Goal: Task Accomplishment & Management: Complete application form

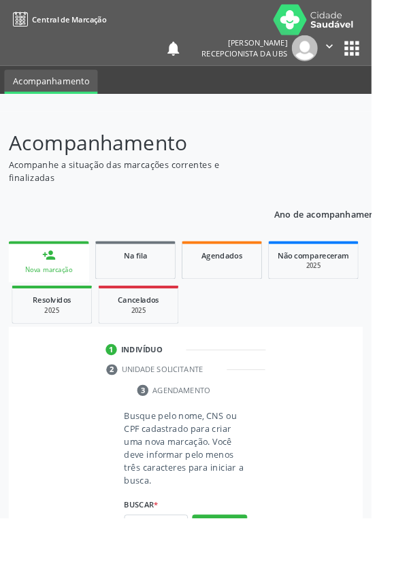
click at [160, 570] on input "text" at bounding box center [172, 578] width 70 height 23
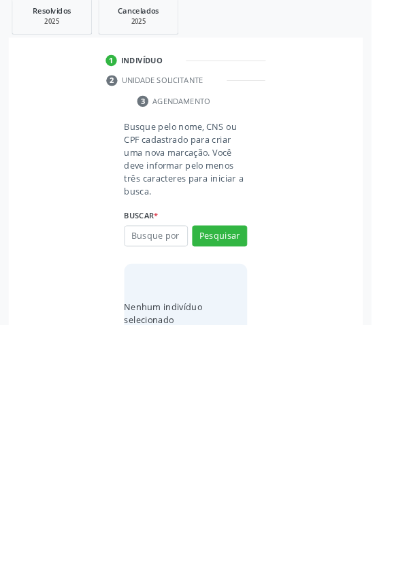
scroll to position [107, 0]
click at [177, 472] on input "text" at bounding box center [172, 471] width 70 height 23
type input "18361723463"
click at [263, 474] on button "Pesquisar" at bounding box center [242, 471] width 61 height 23
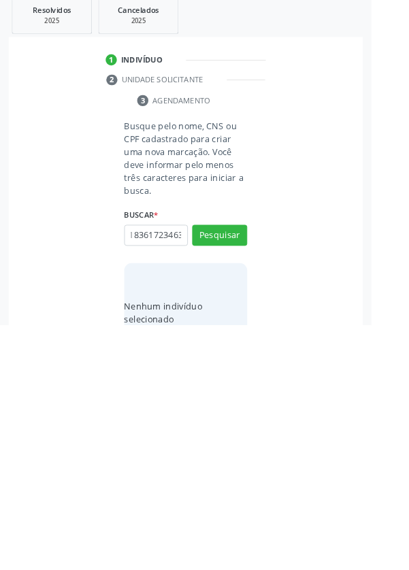
type input "18361723463"
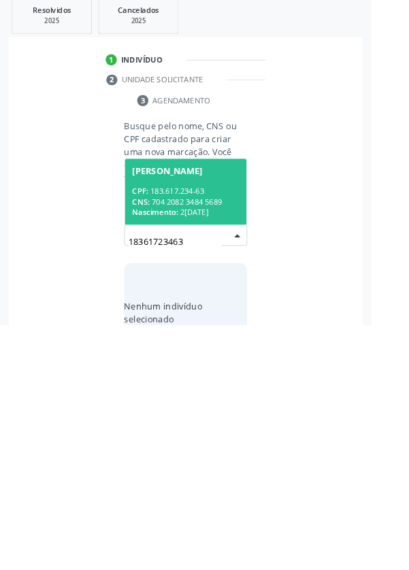
click at [212, 429] on div "CNS: 704 2082 3484 5689" at bounding box center [205, 435] width 118 height 12
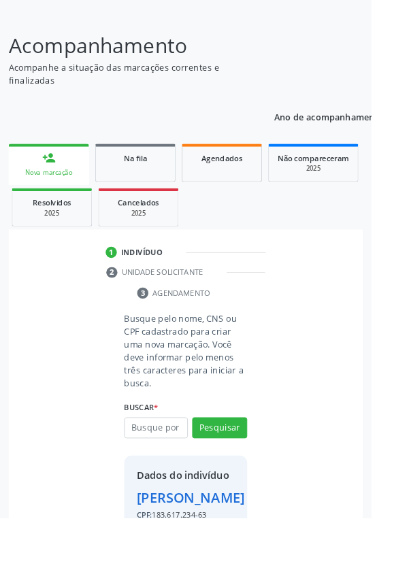
scroll to position [123, 0]
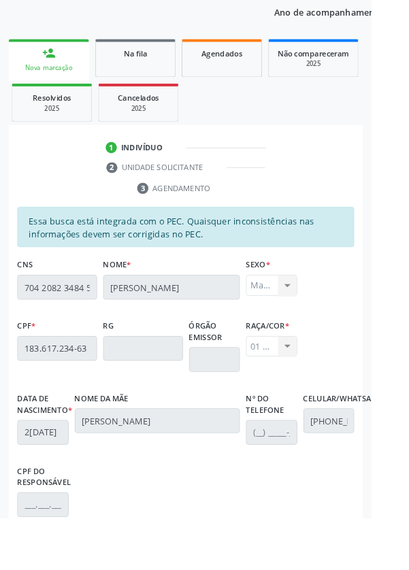
scroll to position [323, 0]
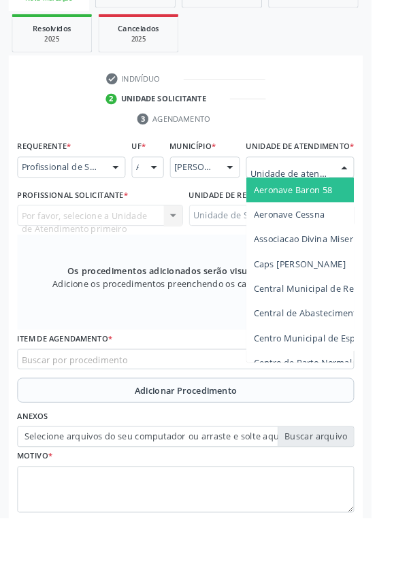
scroll to position [316, 0]
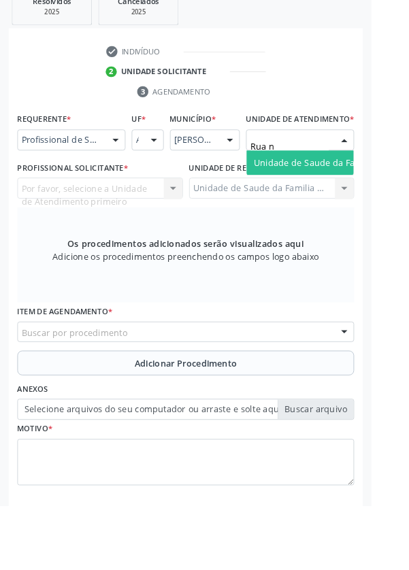
type input "Rua no"
click at [342, 198] on span "Unidade de Saude da Familia Rua [GEOGRAPHIC_DATA]" at bounding box center [406, 192] width 252 height 13
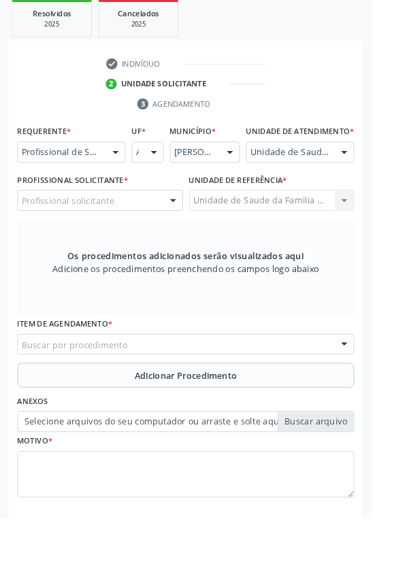
click at [167, 231] on div "Profissional solicitante" at bounding box center [110, 220] width 182 height 23
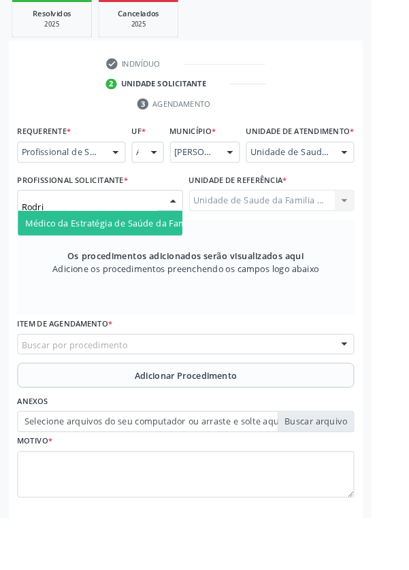
type input "Rodrig"
click at [165, 252] on span "Médico da Estratégia de Saúde da Família - [PERSON_NAME]" at bounding box center [166, 245] width 276 height 13
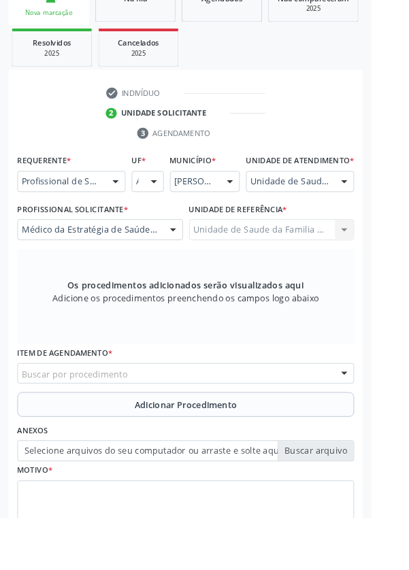
scroll to position [261, 0]
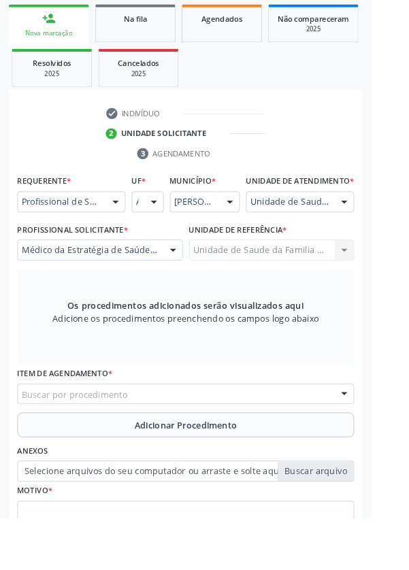
click at [259, 444] on div "Buscar por procedimento" at bounding box center [204, 434] width 371 height 23
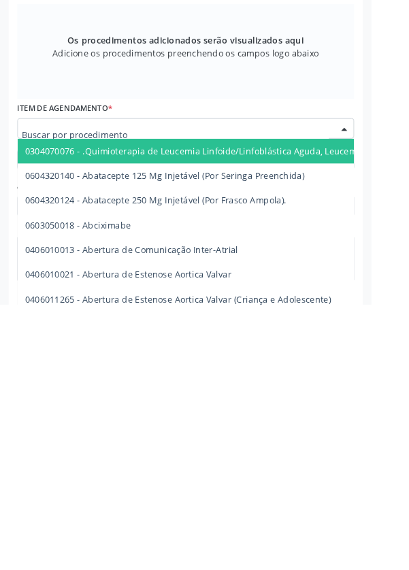
scroll to position [335, 0]
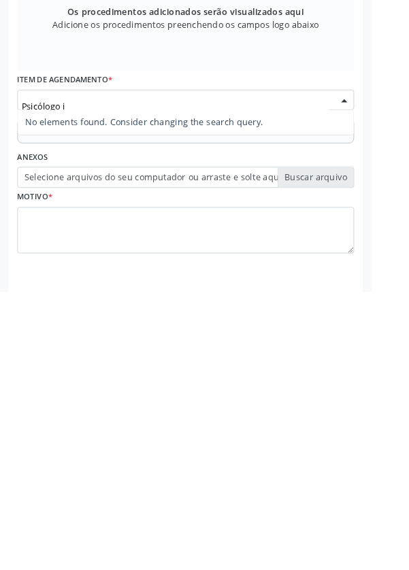
type input "Psicólogo"
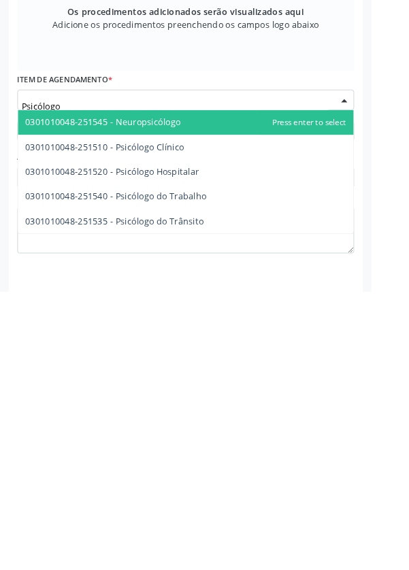
click at [198, 417] on span "0301010048-251510 - Psicólogo Clínico" at bounding box center [115, 410] width 175 height 13
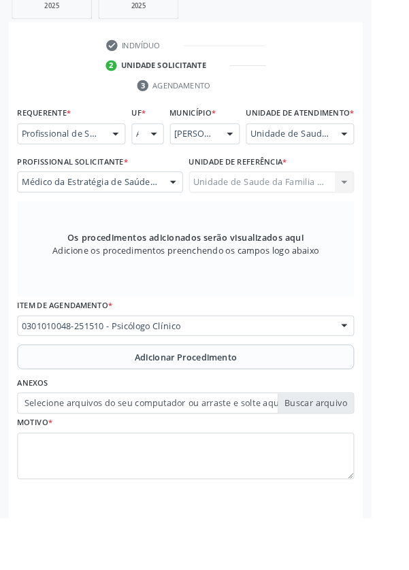
click at [271, 406] on button "Adicionar Procedimento" at bounding box center [204, 393] width 371 height 27
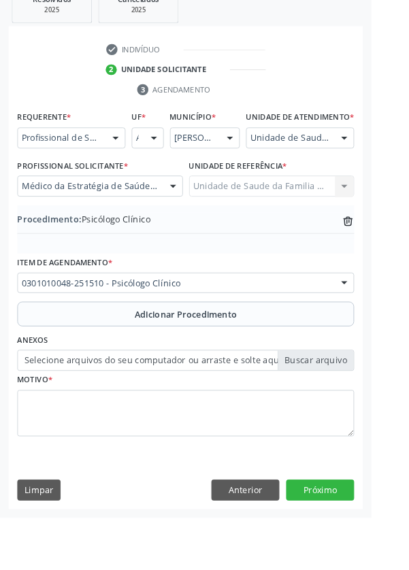
scroll to position [284, 0]
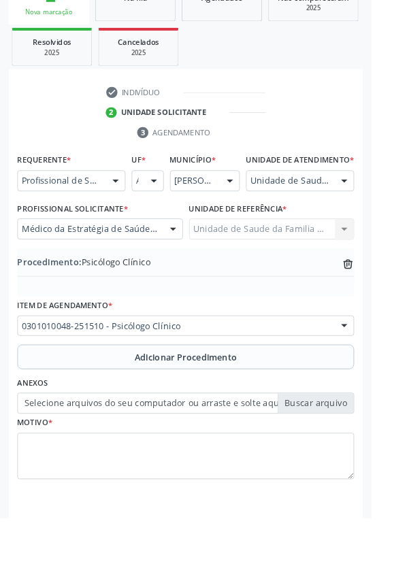
click at [355, 448] on label "Selecione arquivos do seu computador ou arraste e solte aqui" at bounding box center [204, 444] width 371 height 23
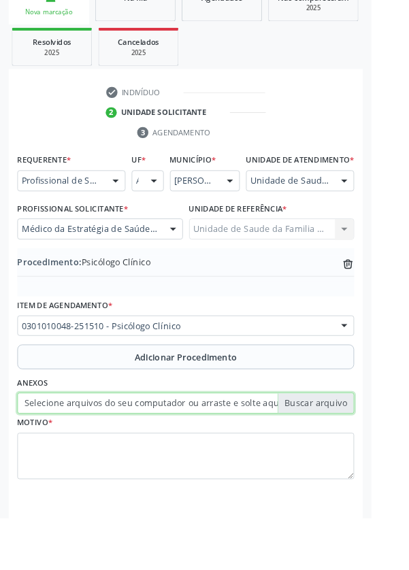
click at [355, 448] on input "Selecione arquivos do seu computador ou arraste e solte aqui" at bounding box center [204, 444] width 371 height 23
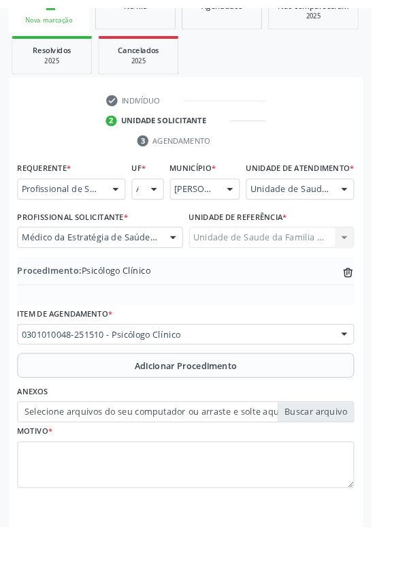
scroll to position [265, 0]
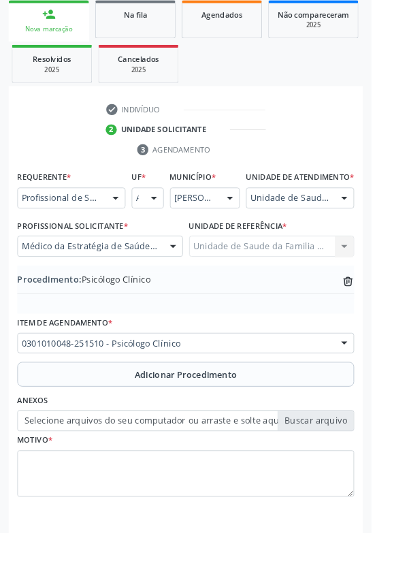
type input "C:\fakepath\1759237899780464399466126220628.jpg"
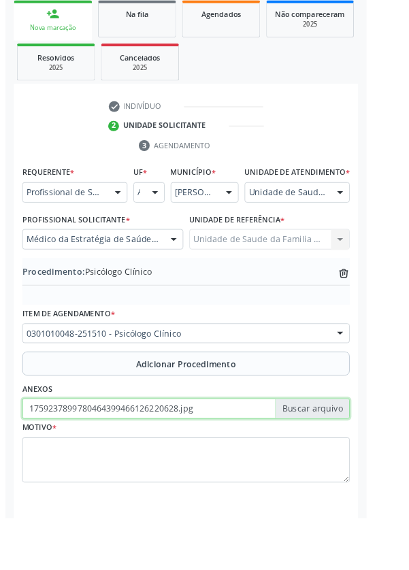
scroll to position [284, 0]
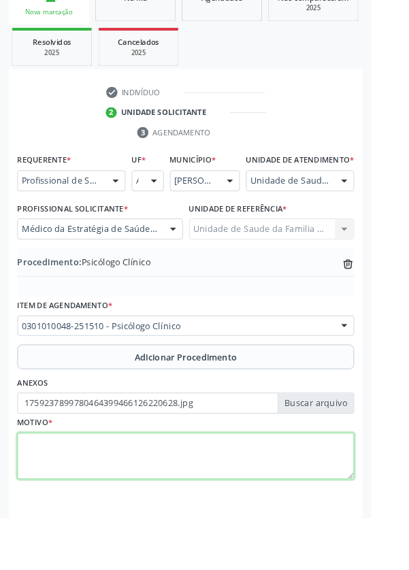
click at [196, 520] on textarea at bounding box center [204, 503] width 371 height 52
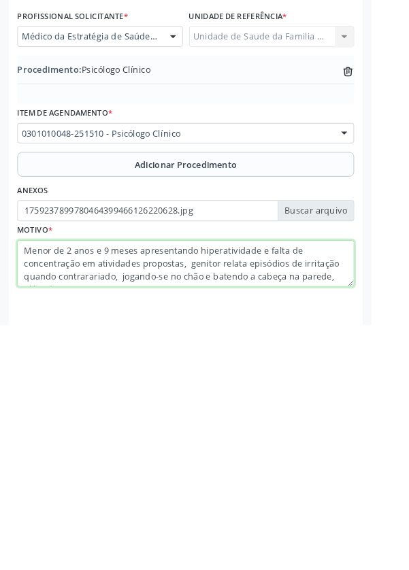
scroll to position [10, 0]
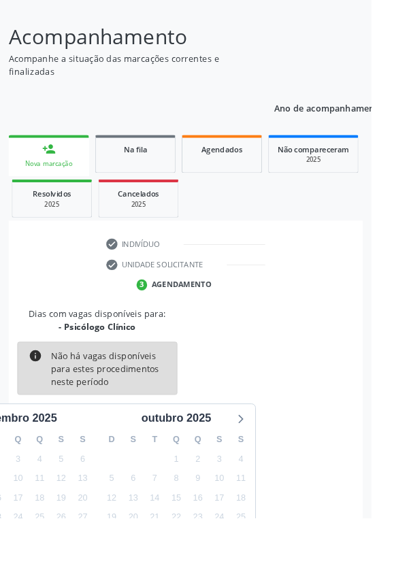
scroll to position [113, 0]
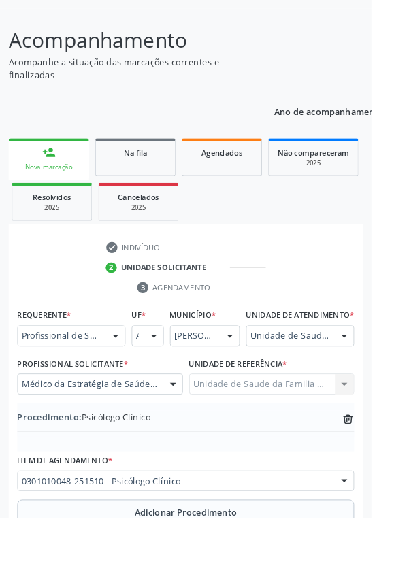
scroll to position [212, 0]
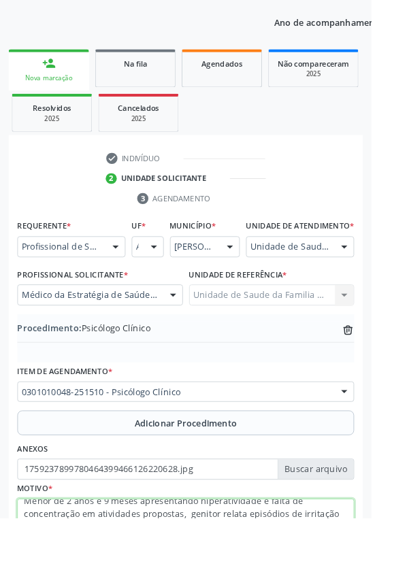
click at [29, 563] on textarea "Menor de 2 anos e 9 meses apresentando hiperatividade e falta de concentração e…" at bounding box center [204, 575] width 371 height 52
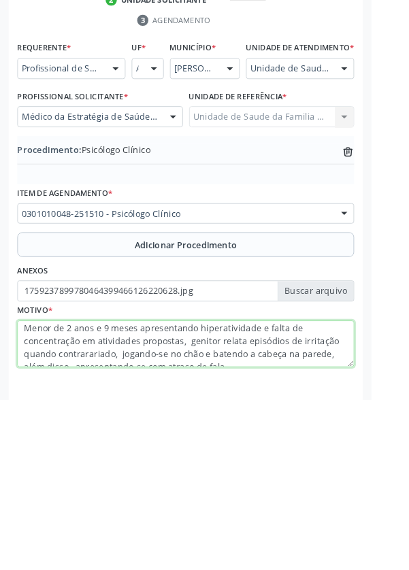
scroll to position [284, 0]
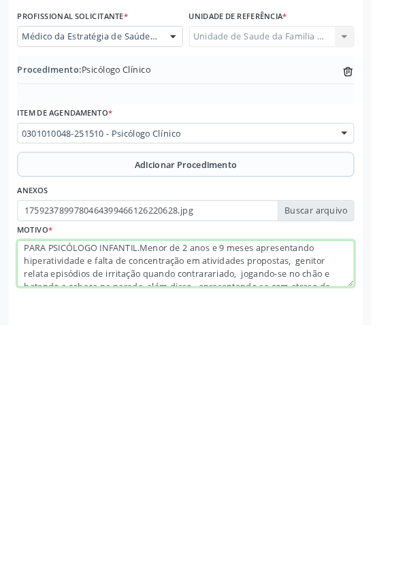
type textarea "PARA PSICÓLOGO INFANTIL. Menor de 2 anos e 9 meses apresentando hiperatividade …"
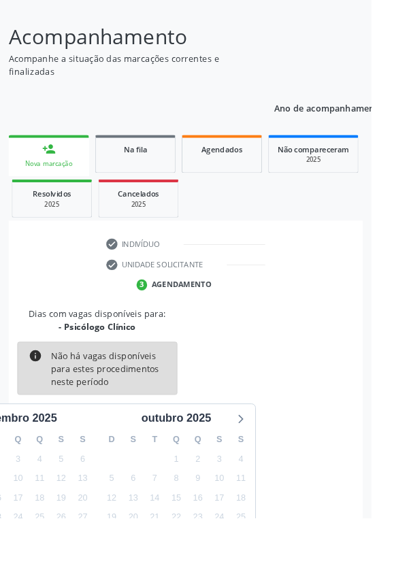
scroll to position [113, 0]
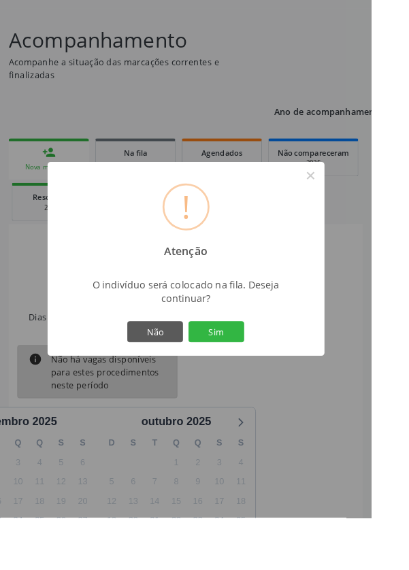
click at [269, 377] on button "Sim" at bounding box center [238, 365] width 61 height 23
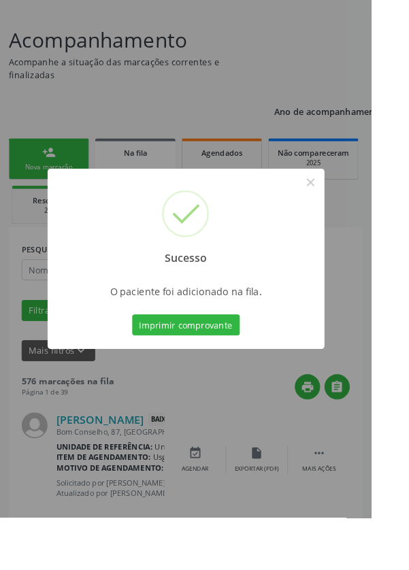
scroll to position [0, 0]
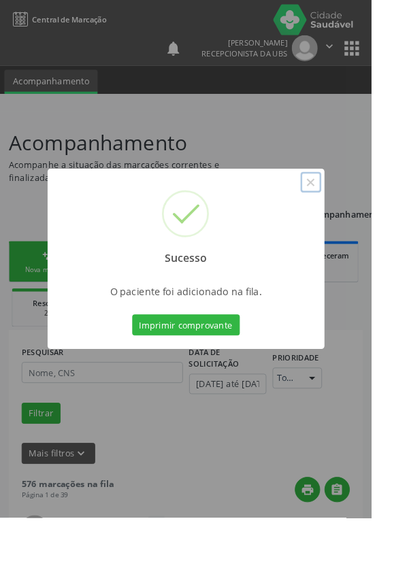
click at [354, 212] on button "×" at bounding box center [342, 200] width 23 height 23
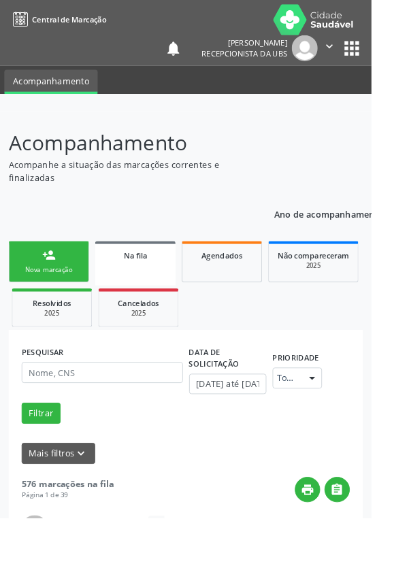
click at [67, 293] on div "Nova marcação" at bounding box center [54, 297] width 68 height 10
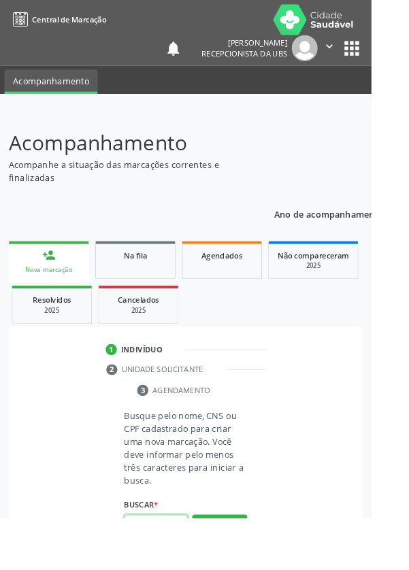
click at [186, 570] on input "text" at bounding box center [172, 578] width 70 height 23
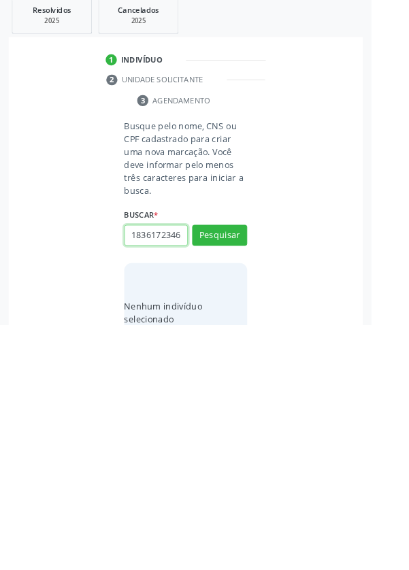
scroll to position [0, 3]
type input "18361723463"
click at [259, 463] on button "Pesquisar" at bounding box center [242, 471] width 61 height 23
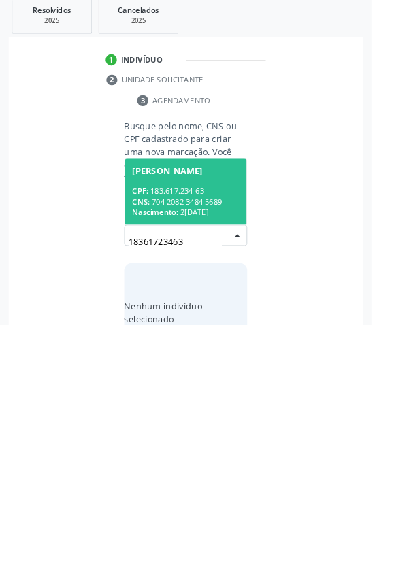
click at [231, 414] on span "[PERSON_NAME] CPF: 183.617.234-63 CNS: 704 2082 3484 5689 Nascimento: 2[DATE]" at bounding box center [204, 423] width 134 height 73
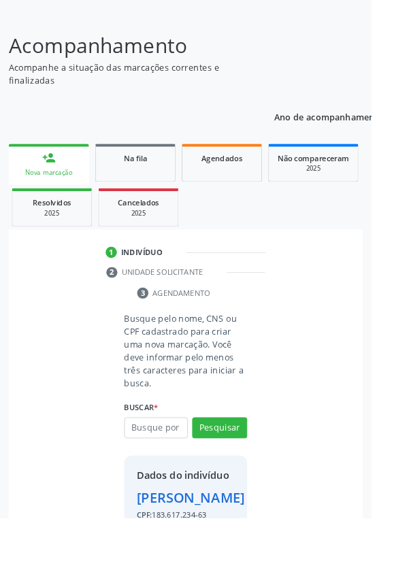
scroll to position [123, 0]
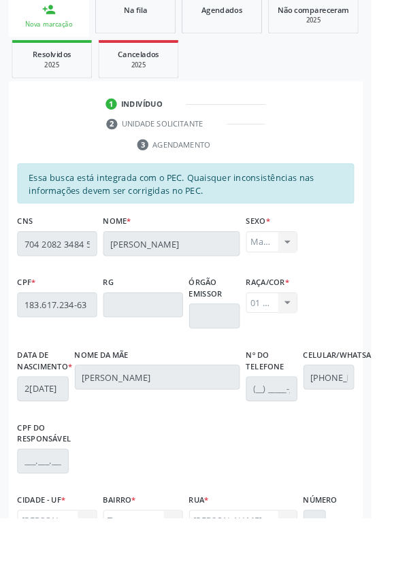
scroll to position [323, 0]
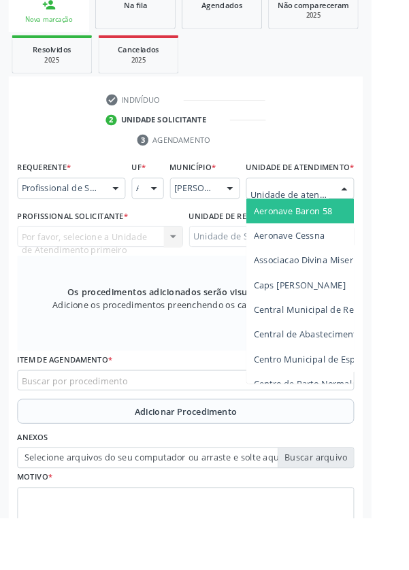
scroll to position [310, 0]
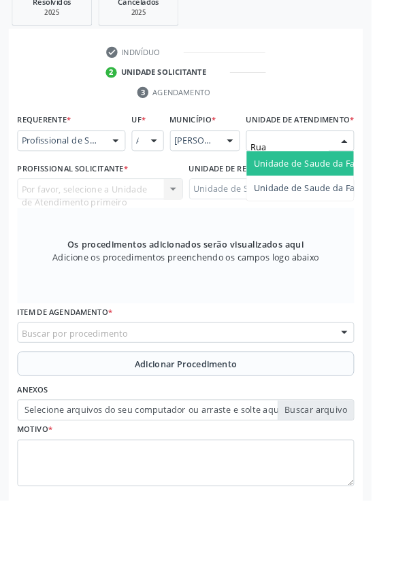
type input "Rua n"
click at [353, 205] on span "Unidade de Saude da Familia Rua [GEOGRAPHIC_DATA]" at bounding box center [406, 198] width 252 height 13
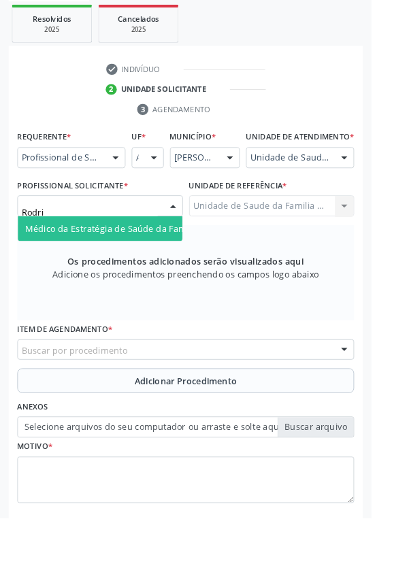
type input "Rodrig"
click at [163, 258] on span "Médico da Estratégia de Saúde da Família - [PERSON_NAME]" at bounding box center [166, 251] width 276 height 13
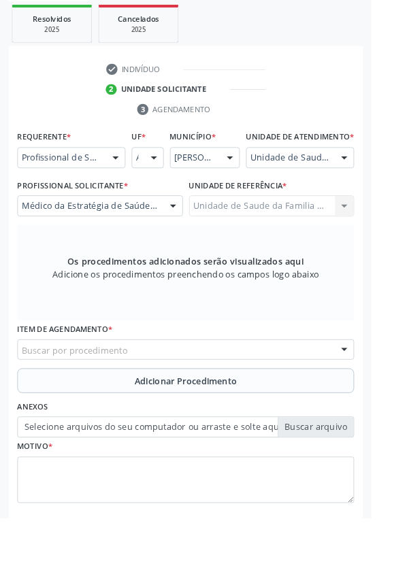
click at [229, 389] on div "Buscar por procedimento" at bounding box center [204, 385] width 371 height 23
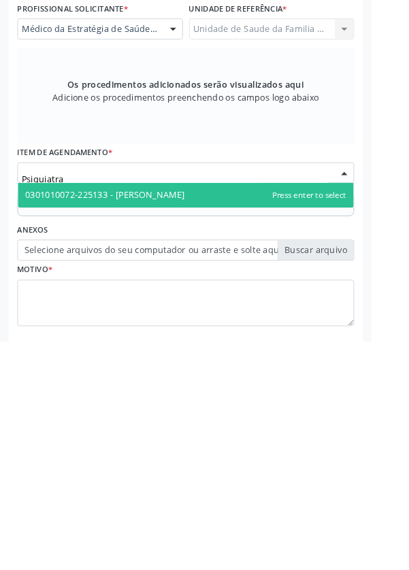
type input "Psiquiatr"
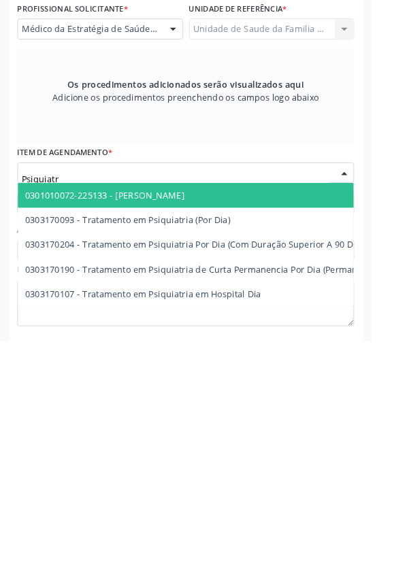
click at [177, 416] on span "0301010072-225133 - [PERSON_NAME]" at bounding box center [116, 409] width 176 height 13
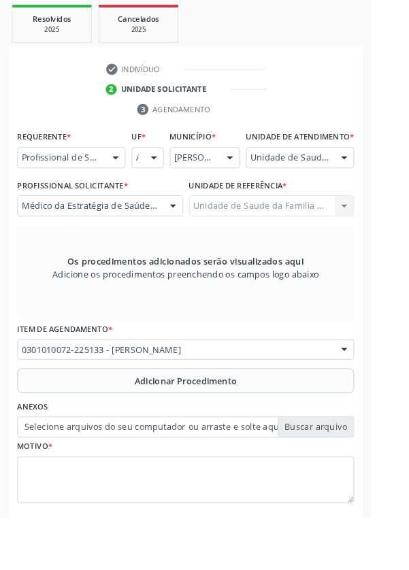
click at [359, 476] on label "Selecione arquivos do seu computador ou arraste e solte aqui" at bounding box center [204, 470] width 371 height 23
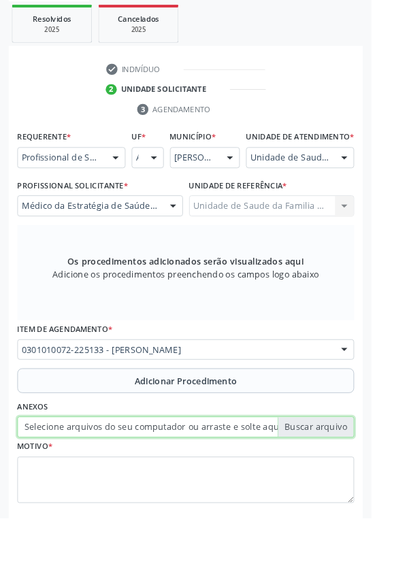
click at [359, 476] on input "Selecione arquivos do seu computador ou arraste e solte aqui" at bounding box center [204, 470] width 371 height 23
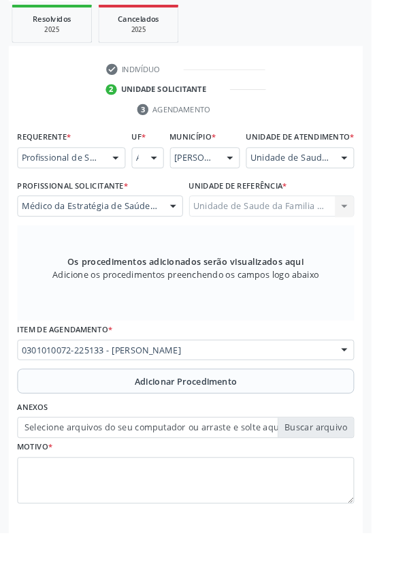
type input "C:\fakepath\17592382916164064633758375641324.jpg"
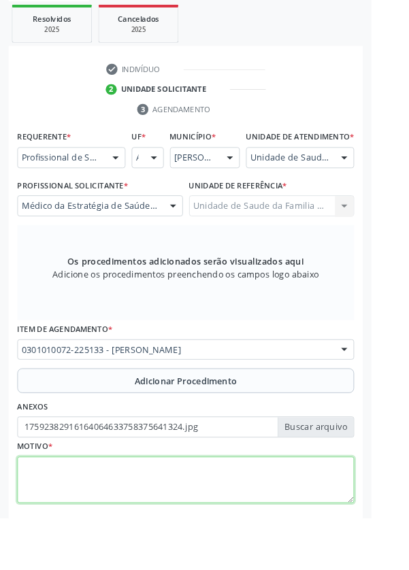
click at [146, 522] on textarea at bounding box center [204, 529] width 371 height 52
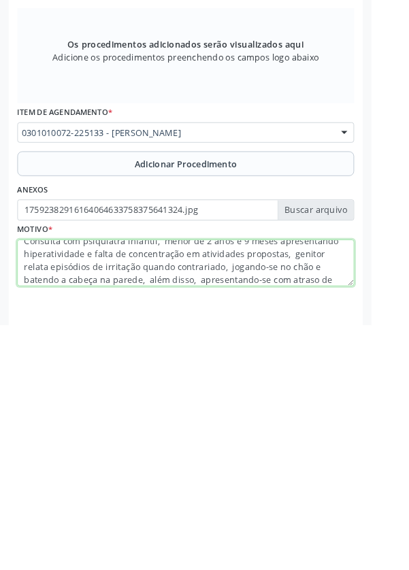
scroll to position [24, 0]
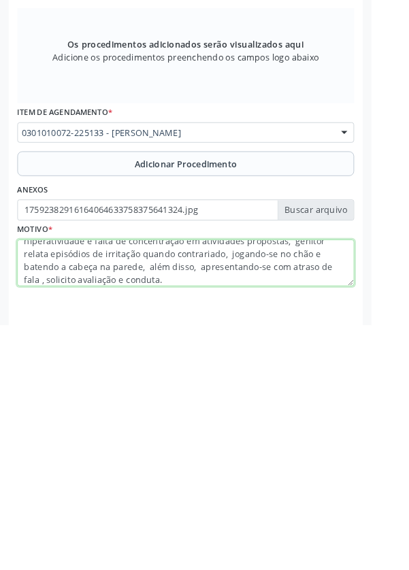
type textarea "Consulta com psiquiatra infantil, menor de 2 anos e 9 meses apresentando hipera…"
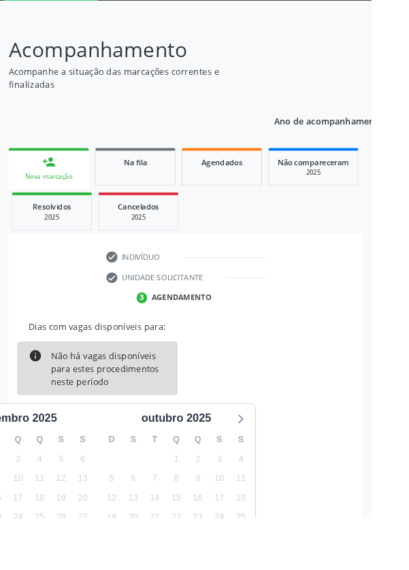
scroll to position [98, 0]
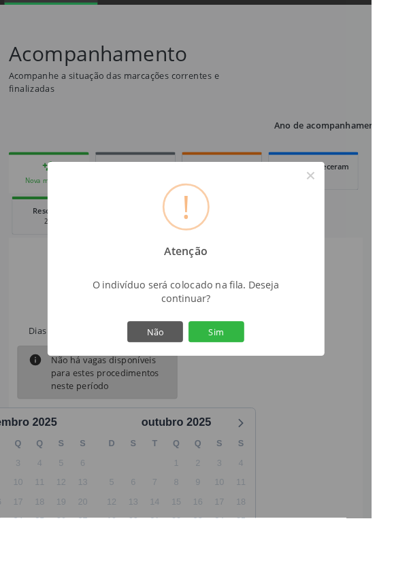
click at [269, 377] on button "Sim" at bounding box center [238, 365] width 61 height 23
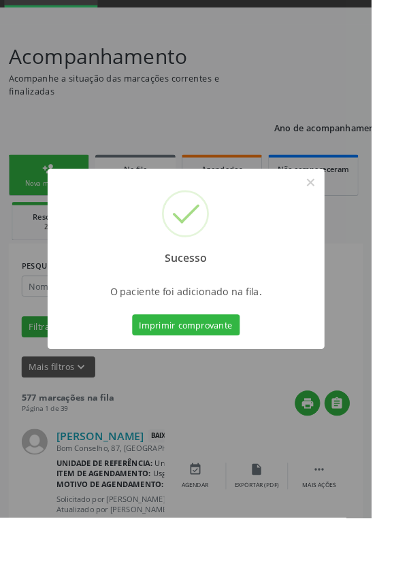
scroll to position [97, 0]
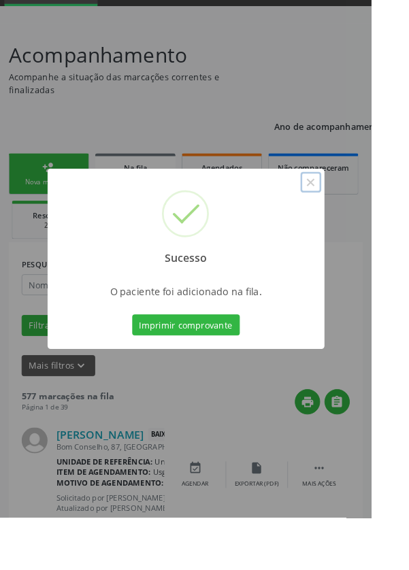
click at [354, 212] on button "×" at bounding box center [342, 200] width 23 height 23
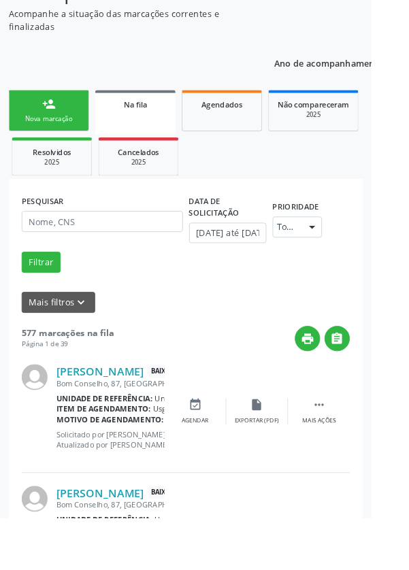
scroll to position [169, 0]
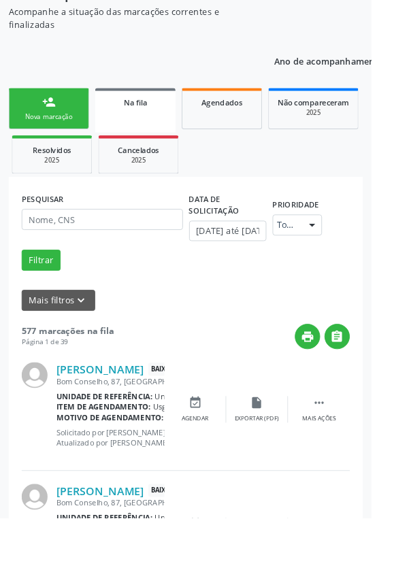
click at [50, 111] on div "person_add" at bounding box center [53, 112] width 15 height 15
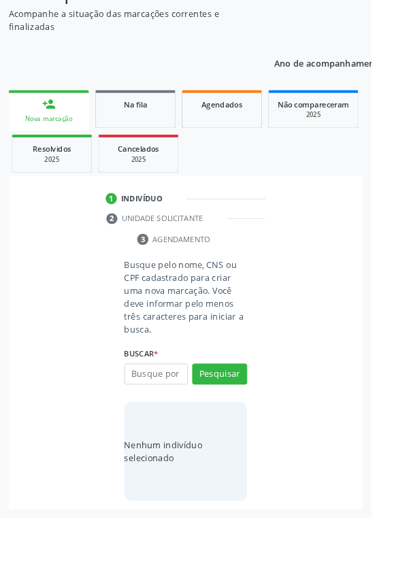
scroll to position [107, 0]
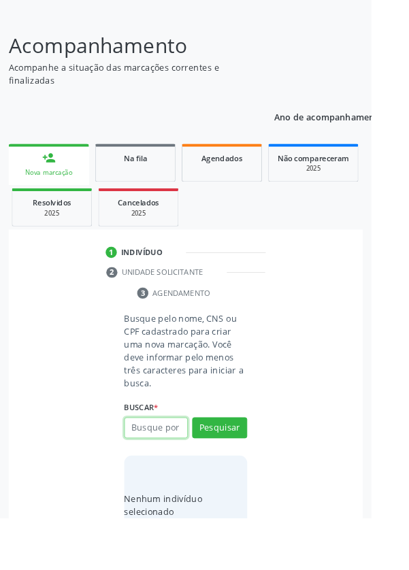
click at [177, 468] on input "text" at bounding box center [172, 471] width 70 height 23
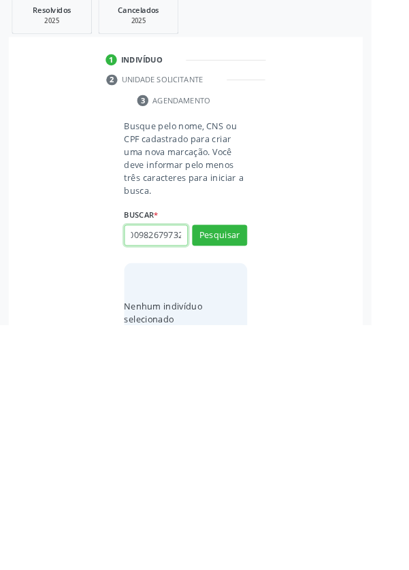
scroll to position [0, 24]
type input "708009826797324"
click at [250, 470] on button "Pesquisar" at bounding box center [242, 471] width 61 height 23
type input "708009826797324"
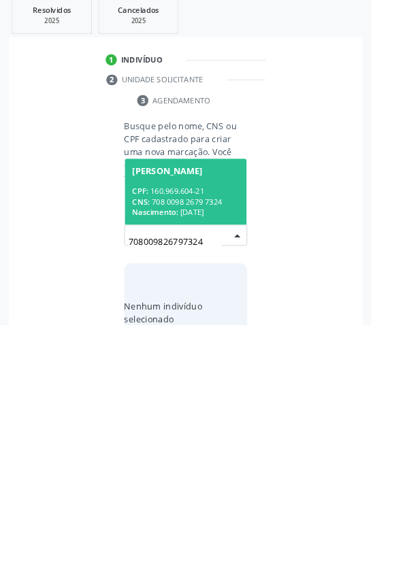
click at [218, 436] on div "CNS: 708 0098 2679 7324" at bounding box center [205, 435] width 118 height 12
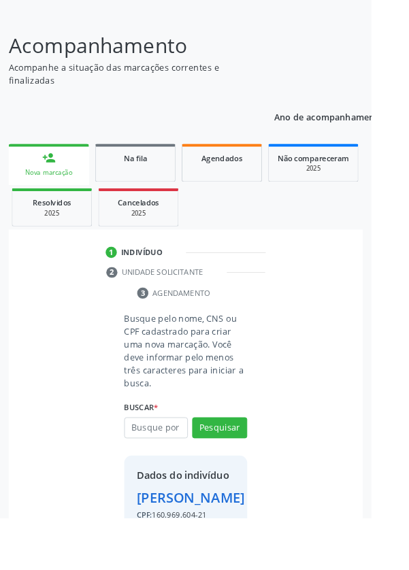
scroll to position [101, 0]
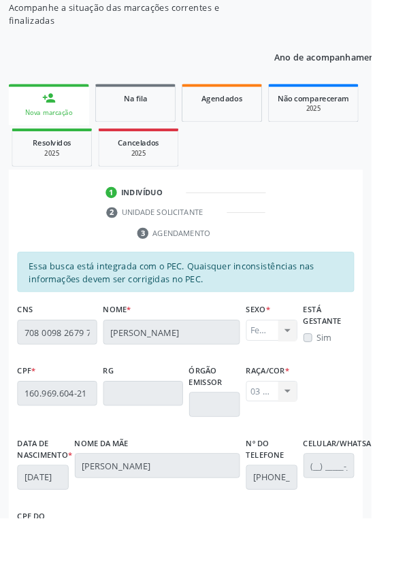
scroll to position [323, 0]
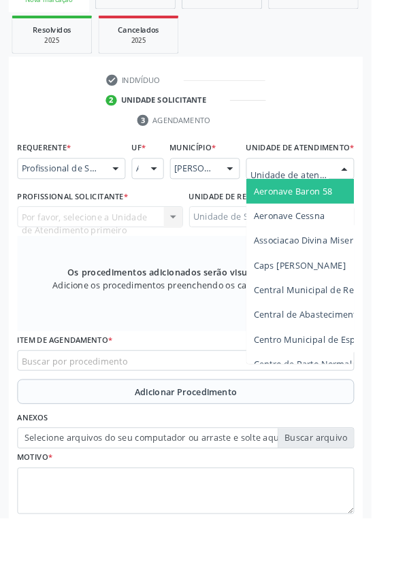
scroll to position [310, 0]
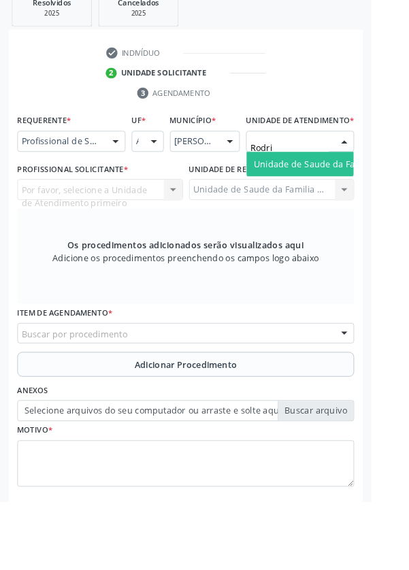
click at [346, 205] on span "Unidade de Saude da Familia Ver [PERSON_NAME]" at bounding box center [395, 198] width 231 height 13
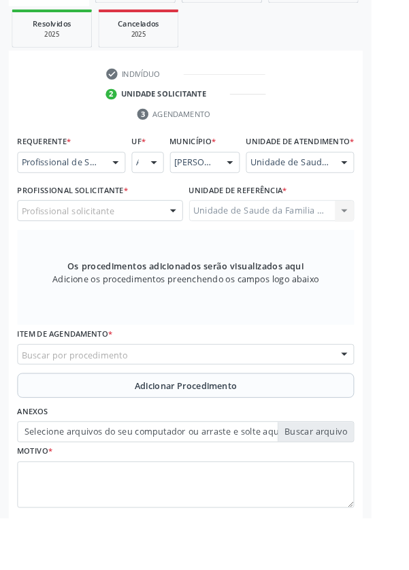
scroll to position [280, 0]
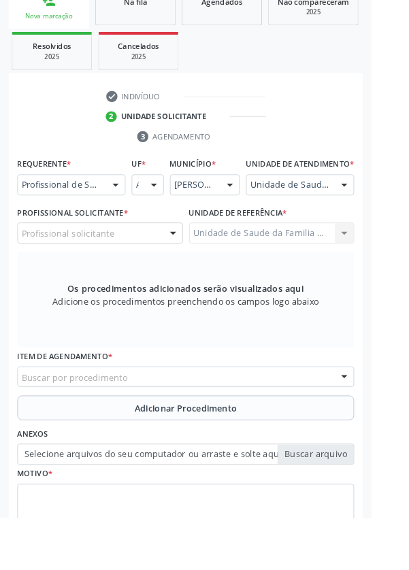
click at [365, 209] on div "Unidade de Saude da Familia Ver [PERSON_NAME]" at bounding box center [330, 203] width 119 height 23
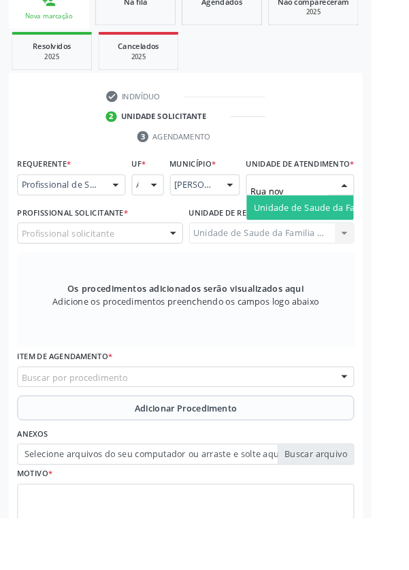
type input "[GEOGRAPHIC_DATA]"
click at [347, 235] on span "Unidade de Saude da Familia Rua [GEOGRAPHIC_DATA]" at bounding box center [406, 228] width 252 height 13
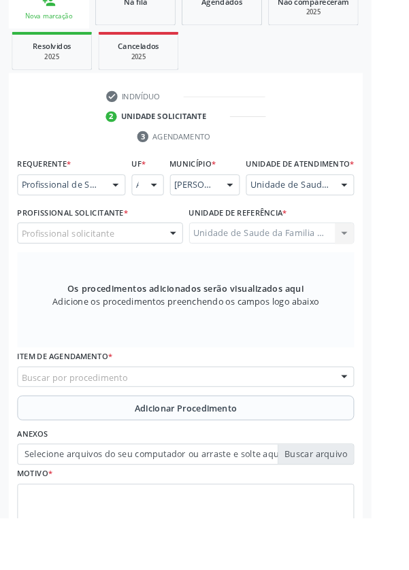
click at [154, 267] on div "Profissional solicitante" at bounding box center [110, 256] width 182 height 23
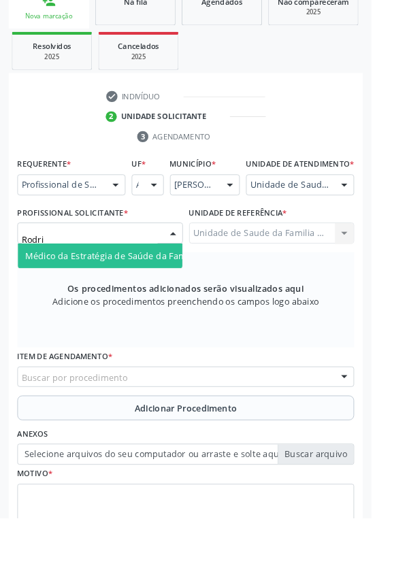
type input "Rodrig"
click at [159, 288] on span "Médico da Estratégia de Saúde da Família - [PERSON_NAME]" at bounding box center [166, 281] width 276 height 13
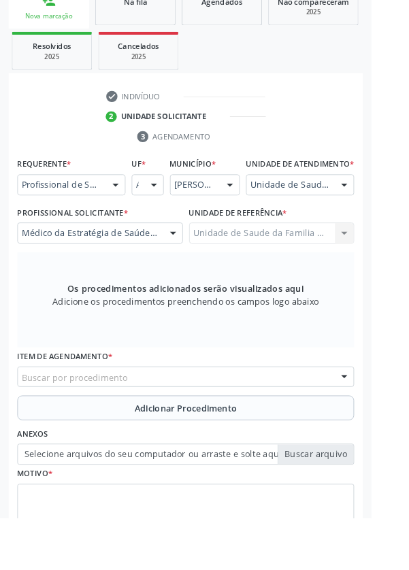
click at [244, 422] on div "Buscar por procedimento" at bounding box center [204, 415] width 371 height 23
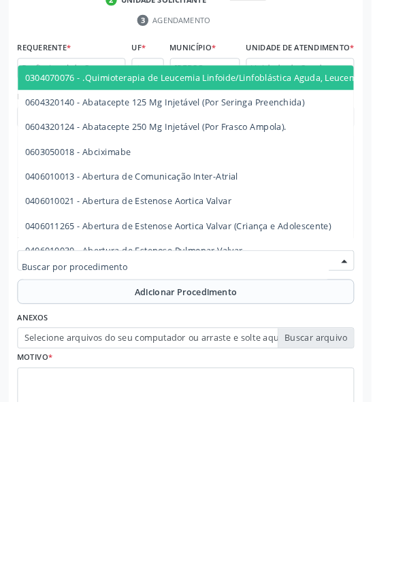
scroll to position [292, 0]
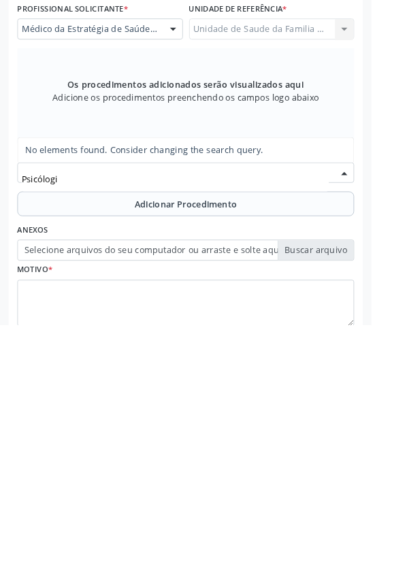
type input "Psicólog"
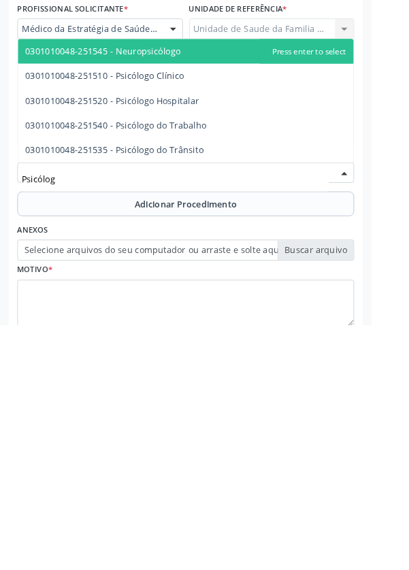
click at [229, 308] on span "0301010048-251510 - Psicólogo Clínico" at bounding box center [205, 295] width 370 height 27
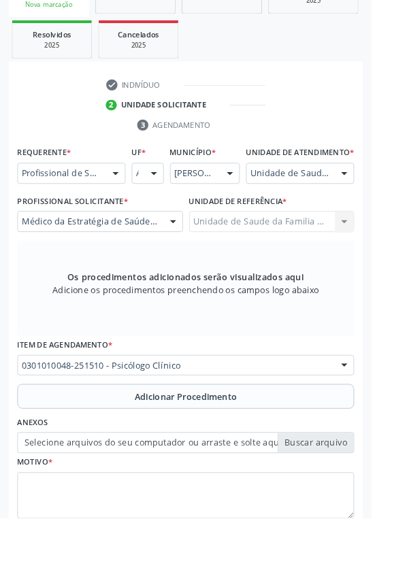
click at [279, 449] on button "Adicionar Procedimento" at bounding box center [204, 436] width 371 height 27
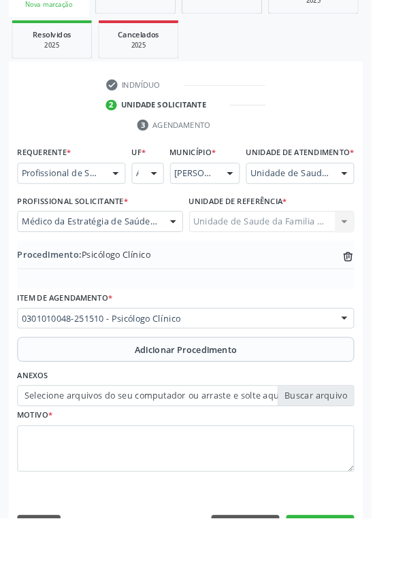
scroll to position [284, 0]
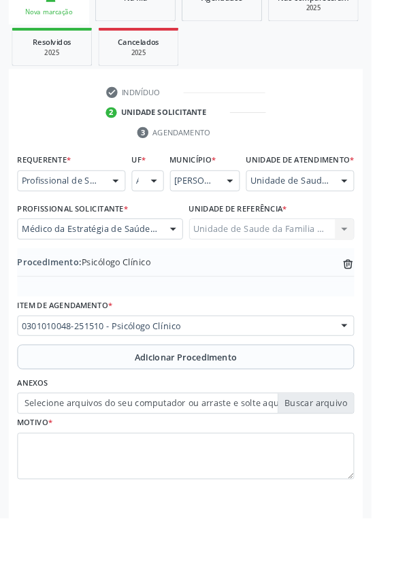
click at [354, 455] on label "Selecione arquivos do seu computador ou arraste e solte aqui" at bounding box center [204, 444] width 371 height 23
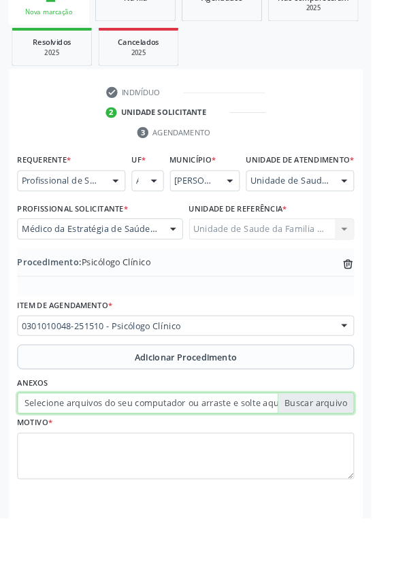
click at [354, 455] on input "Selecione arquivos do seu computador ou arraste e solte aqui" at bounding box center [204, 444] width 371 height 23
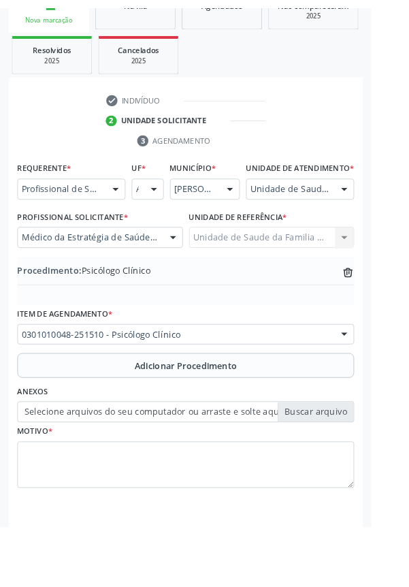
scroll to position [265, 0]
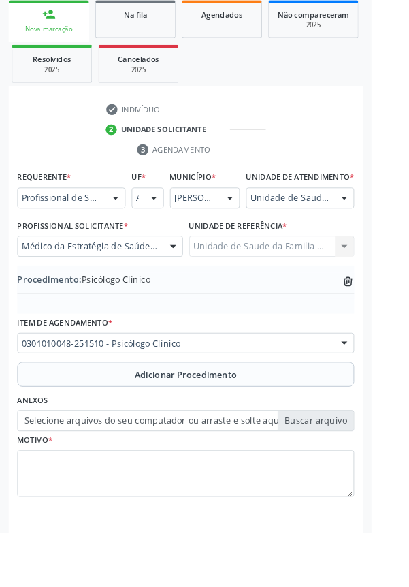
type input "C:\fakepath\17592392436095994704807036168615.jpg"
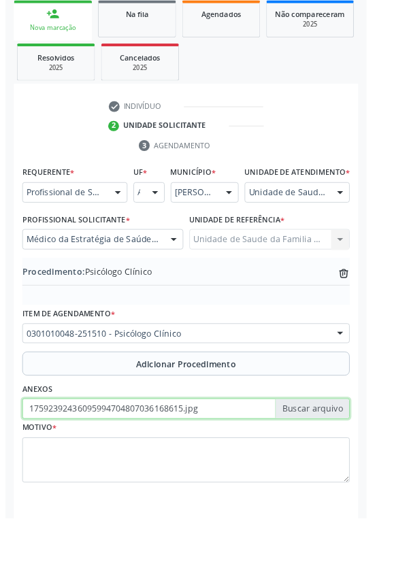
scroll to position [284, 0]
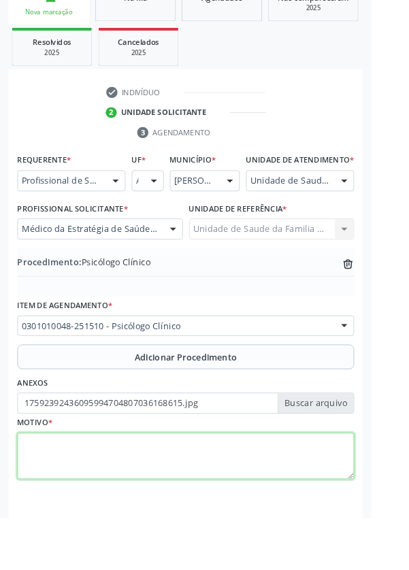
click at [176, 504] on textarea at bounding box center [204, 503] width 371 height 52
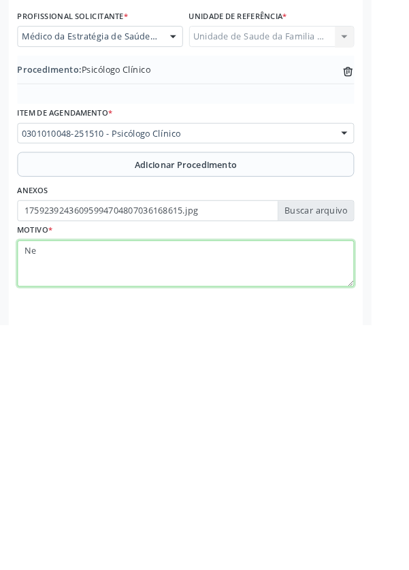
type textarea "N"
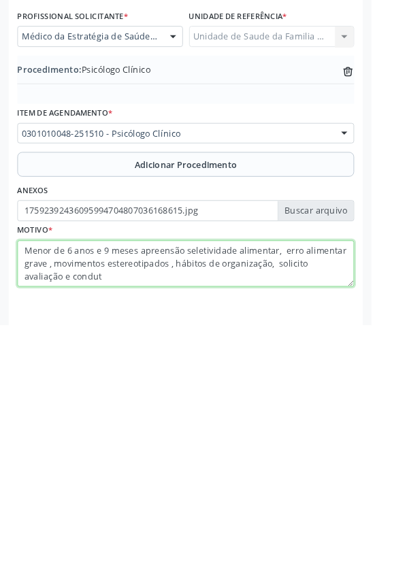
type textarea "Menor de 6 anos e 9 meses apreensão seletividade alimentar, erro alimentar grav…"
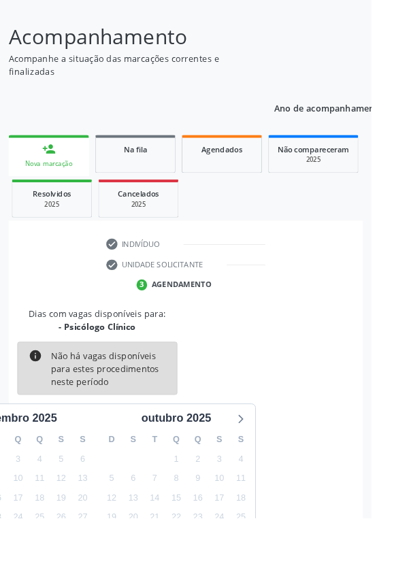
scroll to position [113, 0]
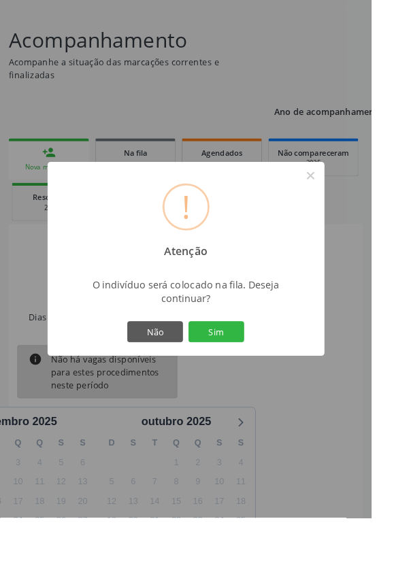
click at [269, 377] on button "Sim" at bounding box center [238, 365] width 61 height 23
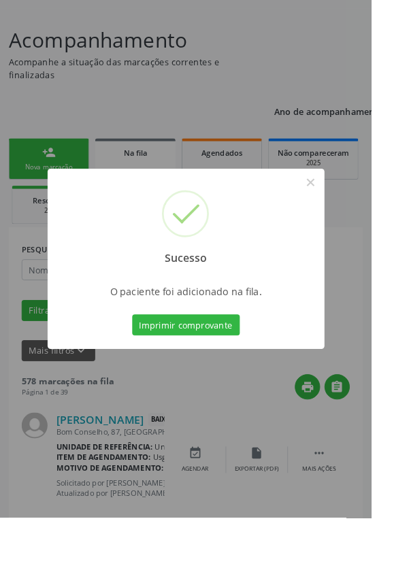
scroll to position [0, 0]
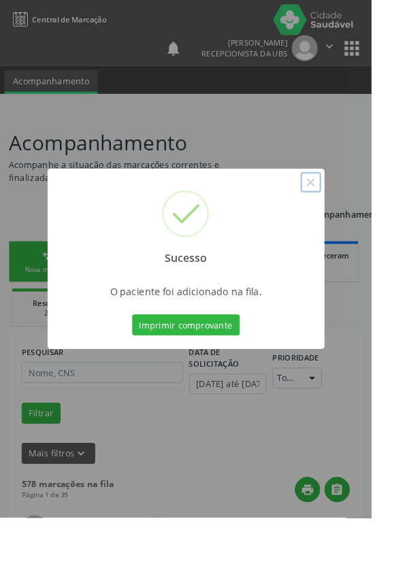
click at [354, 212] on button "×" at bounding box center [342, 200] width 23 height 23
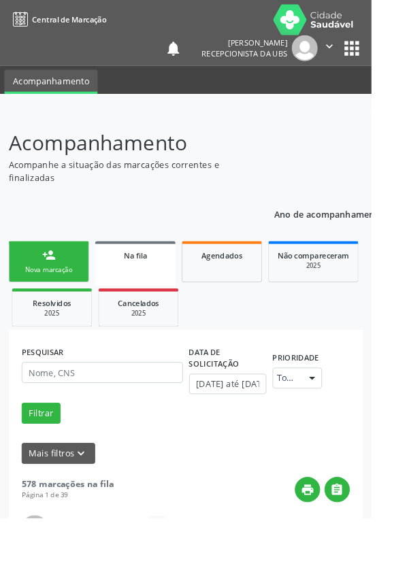
click at [157, 283] on span "Na fila" at bounding box center [149, 282] width 26 height 12
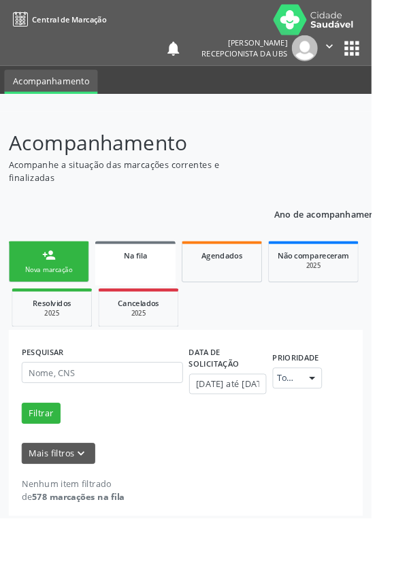
click at [170, 278] on div "Na fila" at bounding box center [148, 281] width 69 height 14
click at [250, 283] on span "Agendados" at bounding box center [244, 282] width 45 height 12
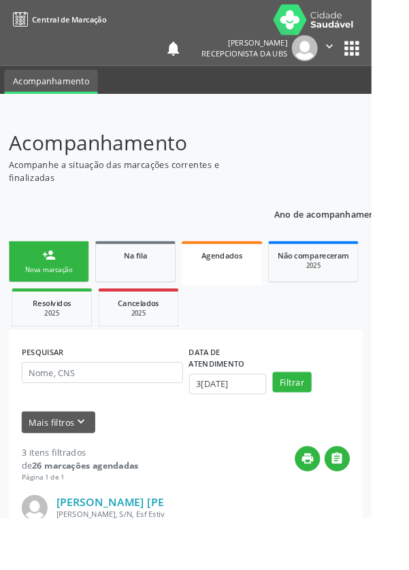
click at [162, 293] on link "Na fila" at bounding box center [149, 288] width 88 height 46
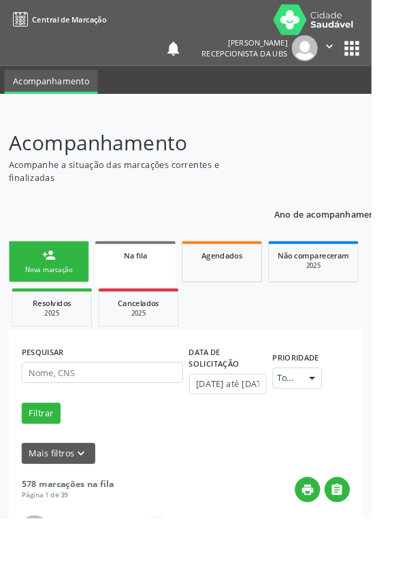
click at [167, 291] on link "Na fila" at bounding box center [149, 289] width 88 height 49
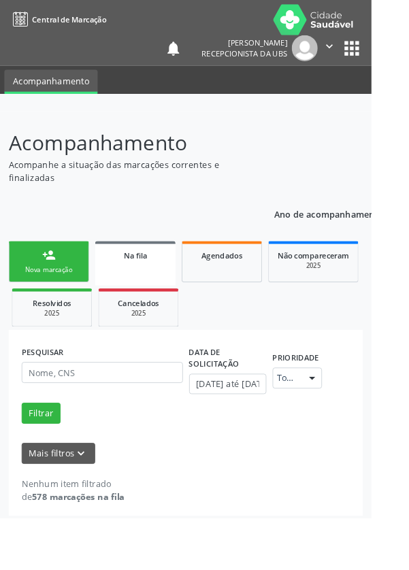
click at [261, 282] on span "Agendados" at bounding box center [244, 282] width 45 height 12
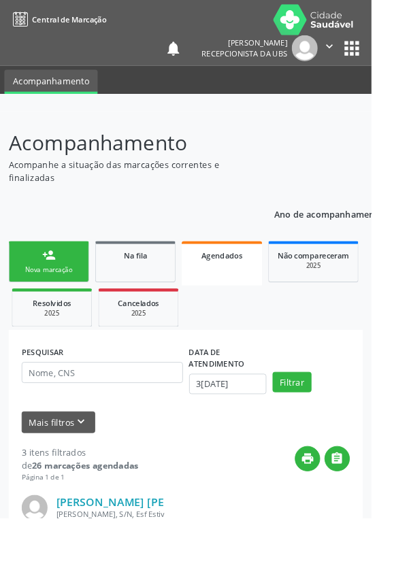
click at [154, 304] on link "Na fila" at bounding box center [149, 288] width 88 height 46
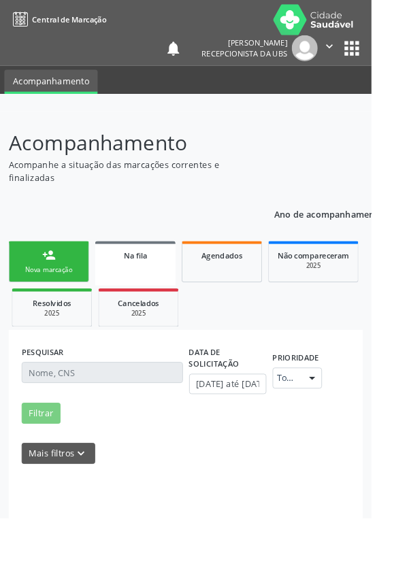
click at [170, 284] on div "Na fila" at bounding box center [148, 281] width 69 height 14
click at [150, 268] on link "Na fila" at bounding box center [149, 289] width 88 height 49
click at [155, 282] on span "Na fila" at bounding box center [149, 282] width 26 height 12
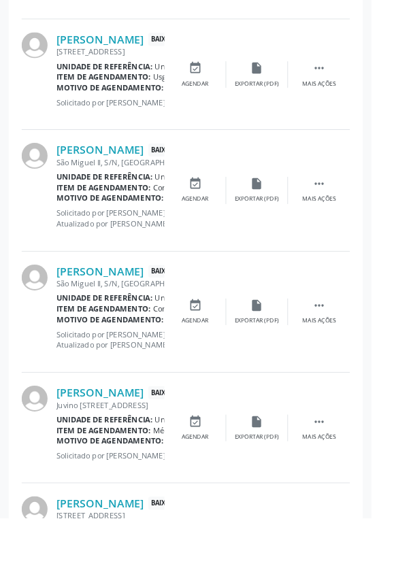
scroll to position [1798, 0]
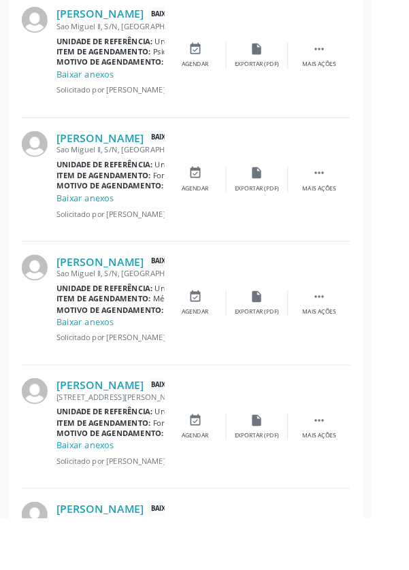
scroll to position [1002, 0]
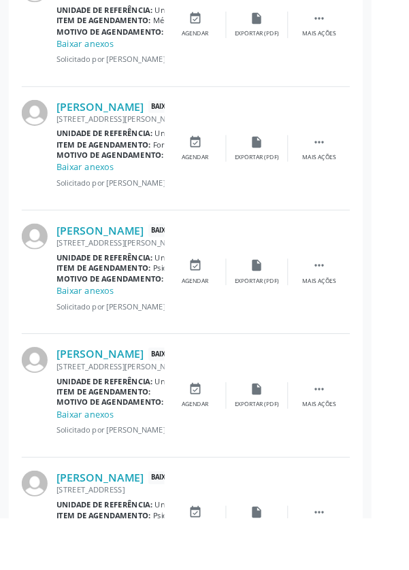
click at [357, 561] on icon "" at bounding box center [351, 564] width 15 height 15
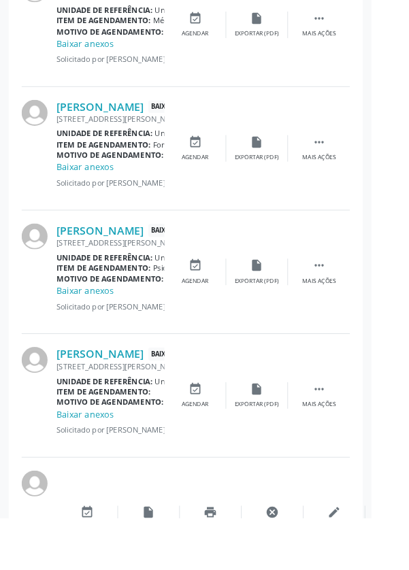
scroll to position [971, 0]
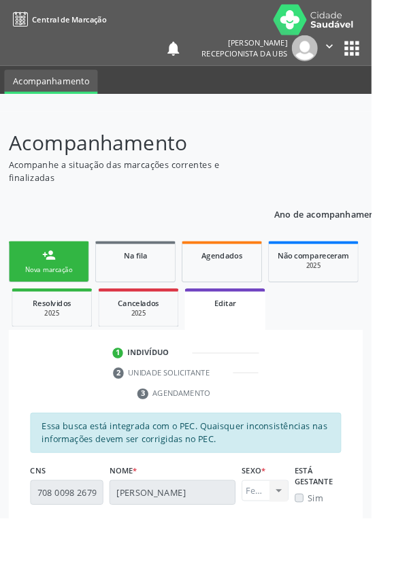
scroll to position [341, 0]
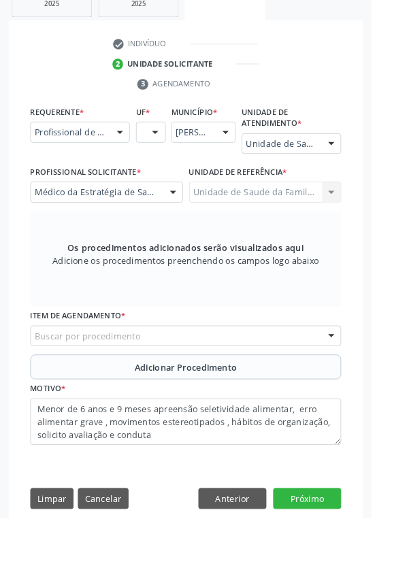
scroll to position [233, 0]
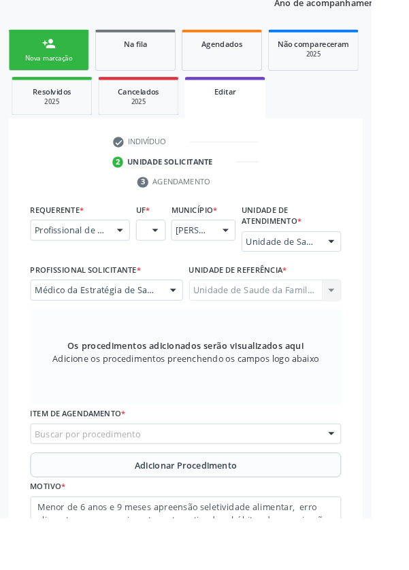
click at [360, 476] on div at bounding box center [365, 479] width 20 height 23
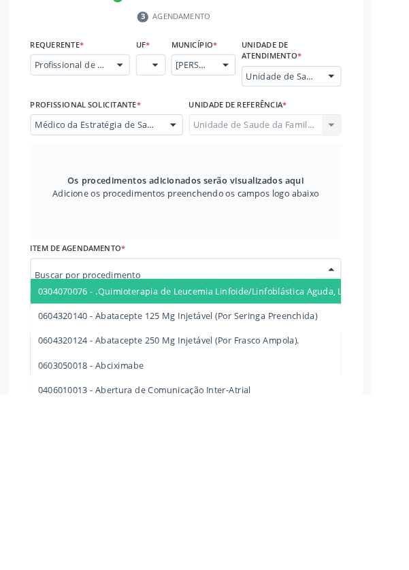
scroll to position [295, 0]
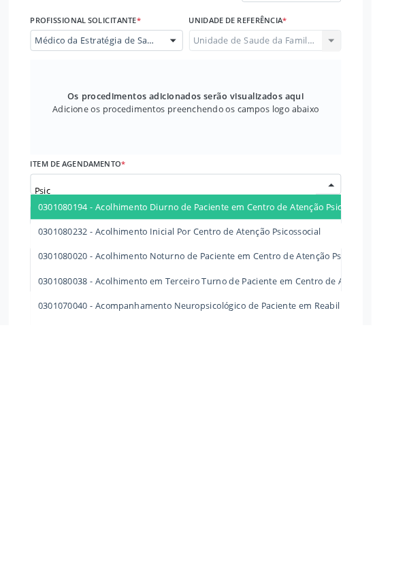
type input "Psicó"
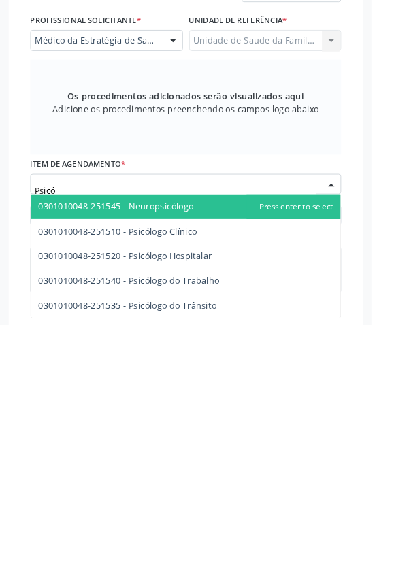
click at [226, 461] on span "0301010048-251510 - Psicólogo Clínico" at bounding box center [204, 467] width 341 height 27
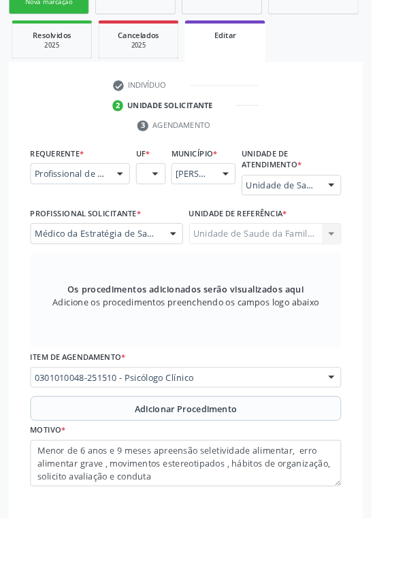
click at [276, 450] on button "Adicionar Procedimento" at bounding box center [204, 449] width 342 height 27
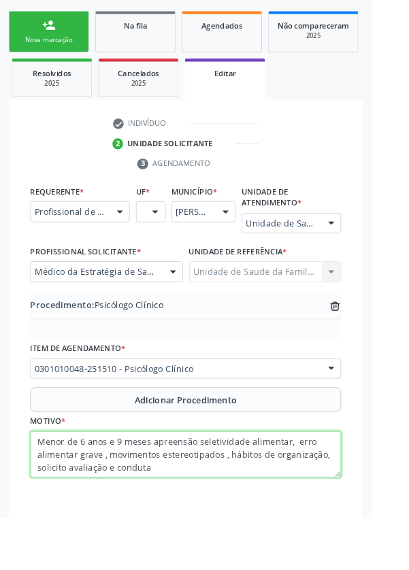
click at [44, 492] on textarea "Menor de 6 anos e 9 meses apreensão seletividade alimentar, erro alimentar grav…" at bounding box center [204, 501] width 342 height 52
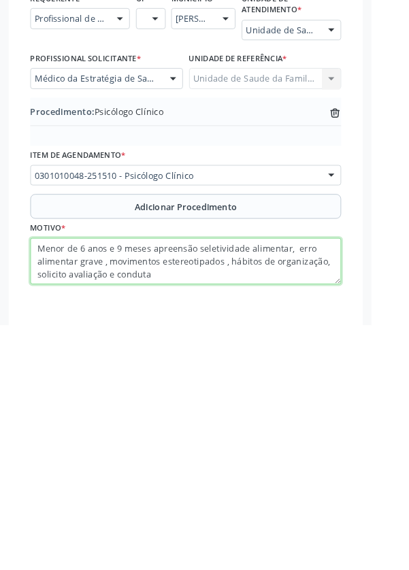
click at [42, 485] on textarea "Menor de 6 anos e 9 meses apreensão seletividade alimentar, erro alimentar grav…" at bounding box center [204, 501] width 342 height 52
type textarea "CONSULTA COM PSICÓLOGO INFANTIL, Menor de 6 anos e 9 meses apreensão seletivida…"
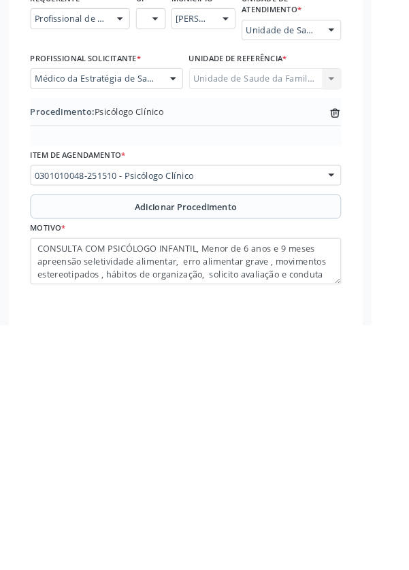
click at [349, 434] on button "Adicionar Procedimento" at bounding box center [204, 440] width 342 height 27
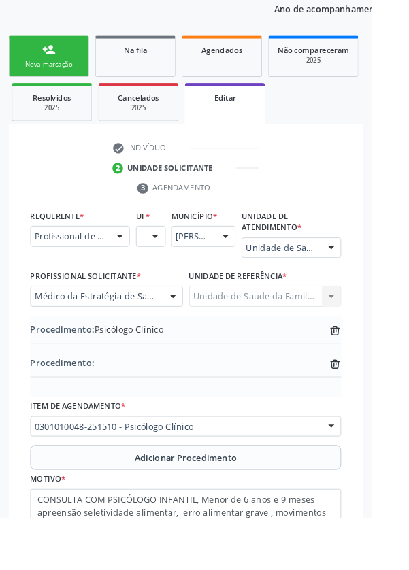
scroll to position [217, 0]
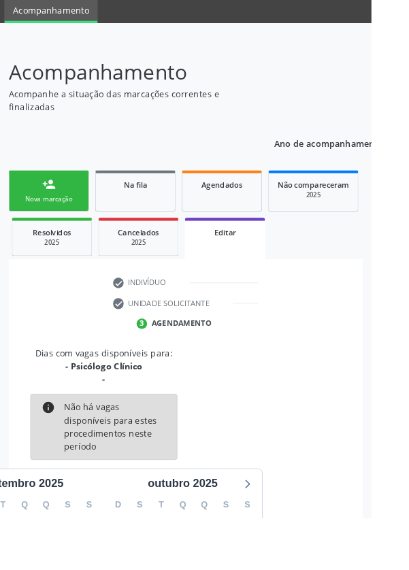
scroll to position [159, 0]
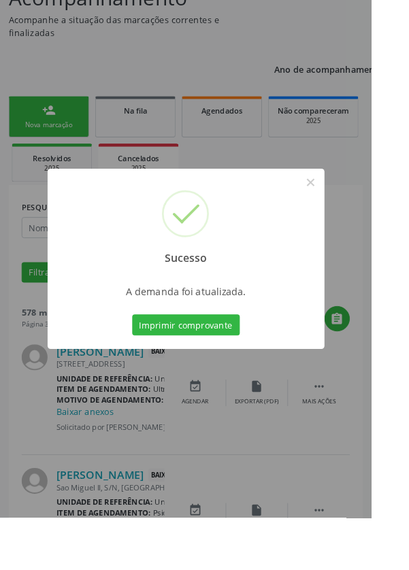
scroll to position [0, 0]
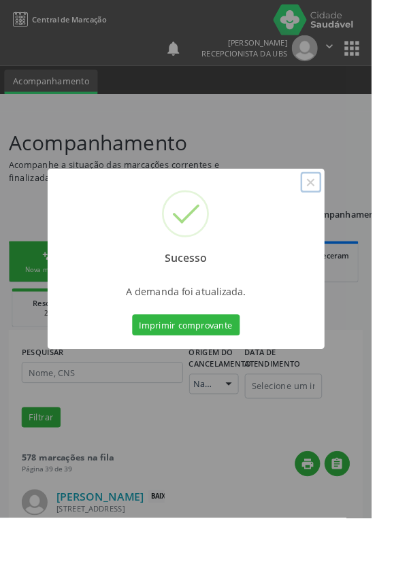
click at [354, 212] on button "×" at bounding box center [342, 200] width 23 height 23
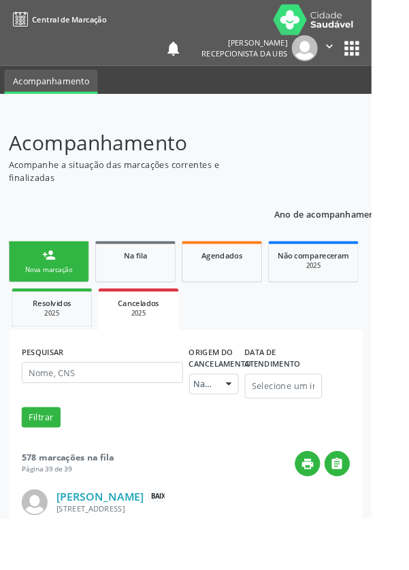
click at [51, 288] on link "person_add Nova marcação" at bounding box center [54, 288] width 88 height 46
click at [59, 278] on div "person_add" at bounding box center [53, 281] width 15 height 15
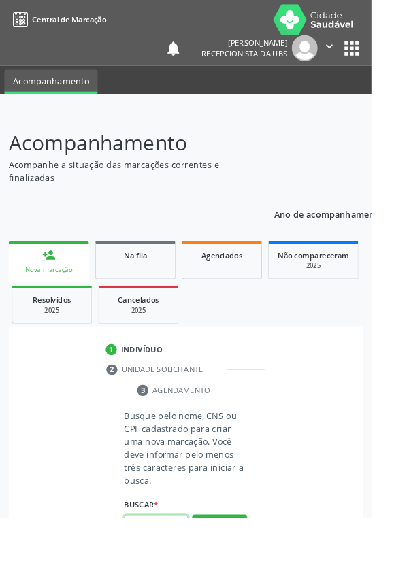
click at [176, 570] on input "text" at bounding box center [172, 578] width 70 height 23
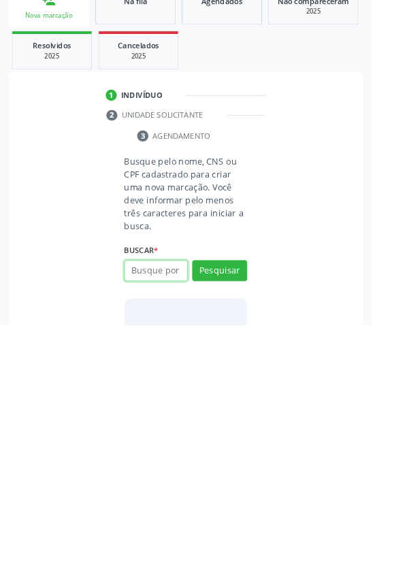
scroll to position [107, 0]
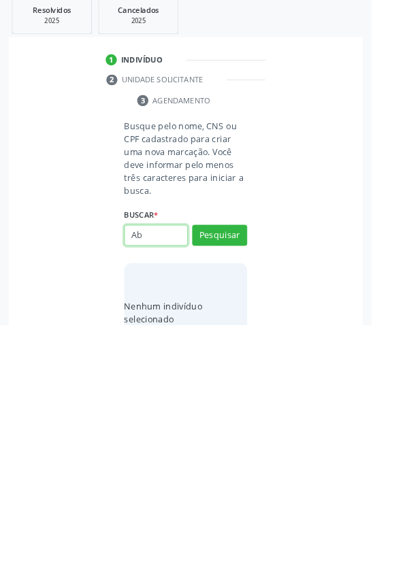
type input "A"
type input "706406607599982"
click at [258, 470] on button "Pesquisar" at bounding box center [242, 471] width 61 height 23
type input "706406607599982"
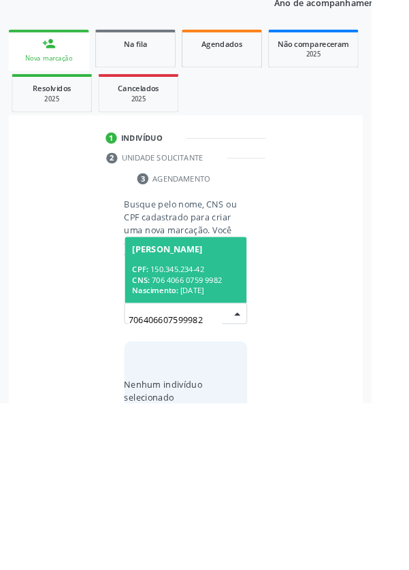
scroll to position [107, 0]
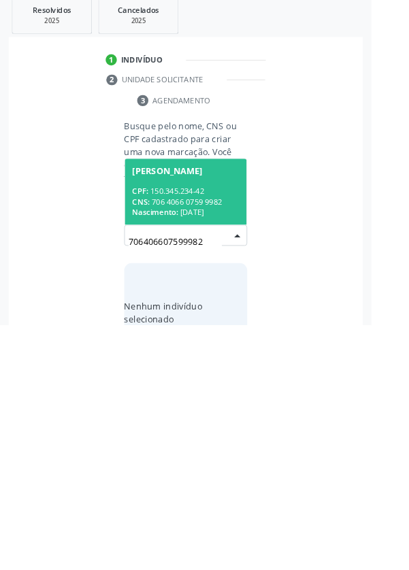
click at [221, 429] on div "CNS: 706 4066 0759 9982" at bounding box center [205, 435] width 118 height 12
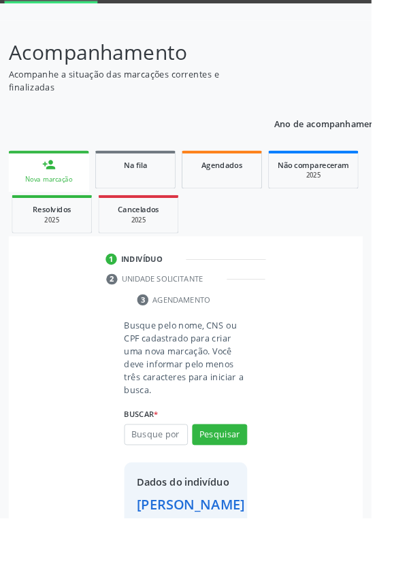
scroll to position [91, 0]
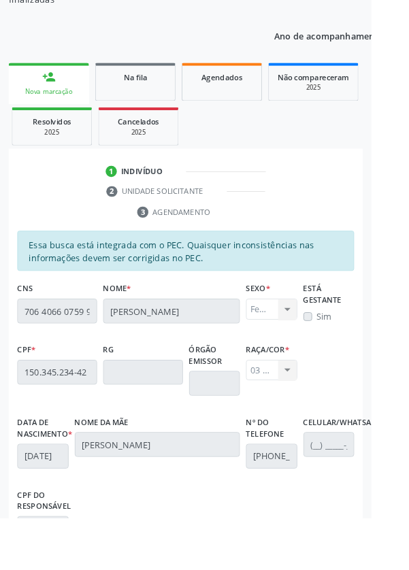
scroll to position [203, 0]
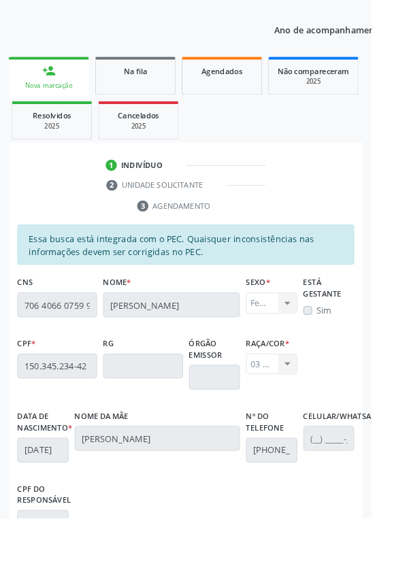
click at [346, 335] on div "Sim" at bounding box center [362, 342] width 56 height 14
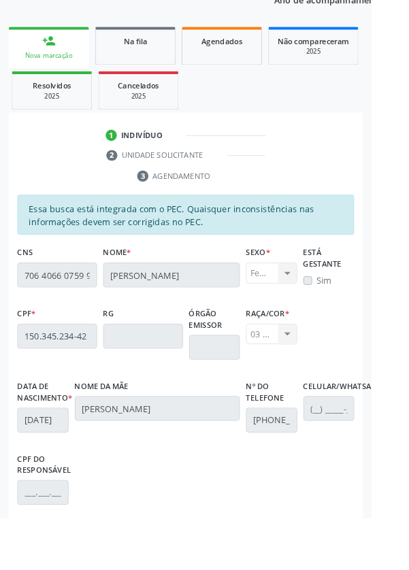
scroll to position [323, 0]
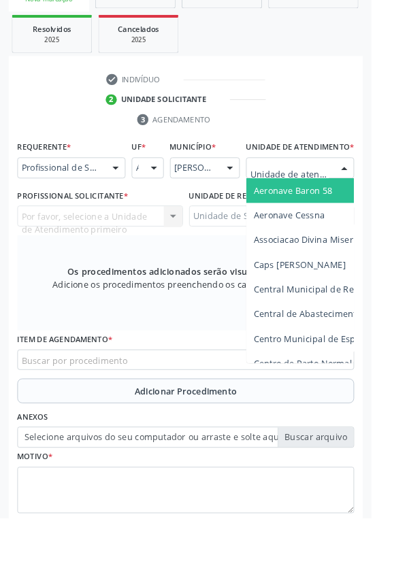
scroll to position [327, 0]
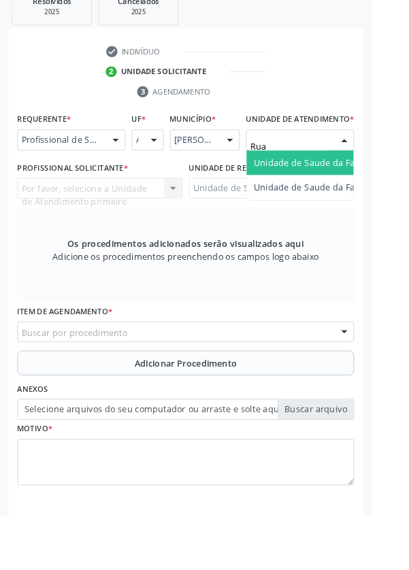
type input "Rua n"
click at [356, 187] on span "Unidade de Saude da Familia Rua [GEOGRAPHIC_DATA]" at bounding box center [406, 180] width 252 height 13
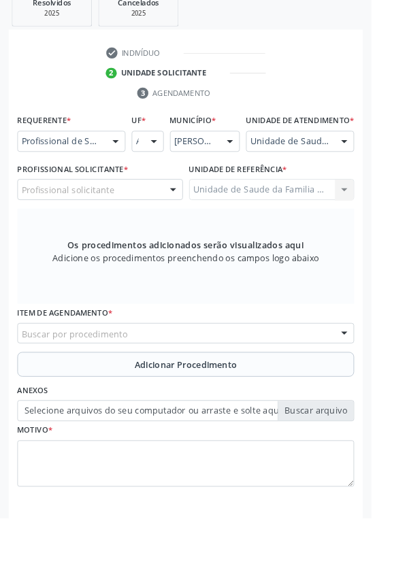
click at [138, 219] on div "Profissional solicitante" at bounding box center [110, 208] width 182 height 23
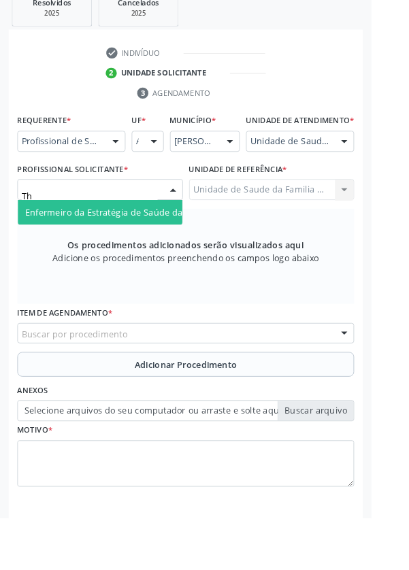
type input "Tha"
click at [159, 240] on span "Enfermeiro da Estratégia de Saúde da Família - [PERSON_NAME]" at bounding box center [175, 233] width 294 height 13
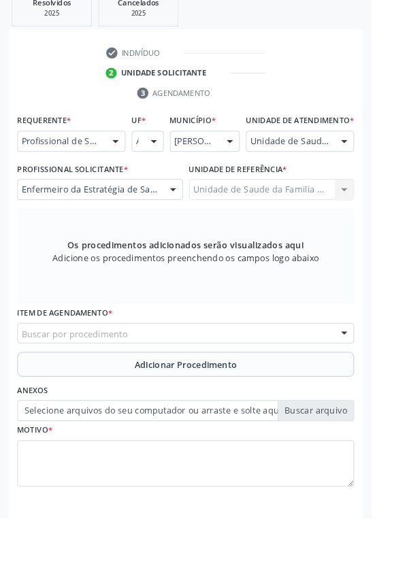
click at [231, 376] on div "Buscar por procedimento" at bounding box center [204, 367] width 371 height 23
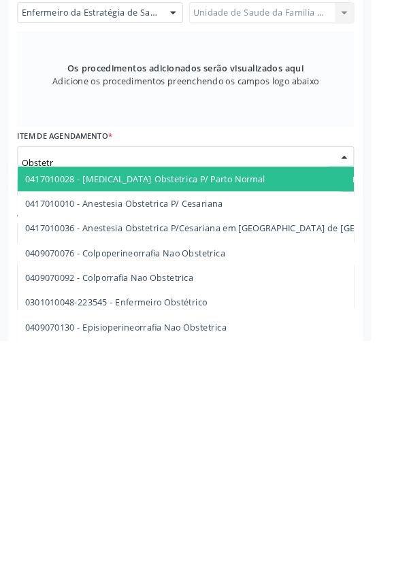
type input "Obstetri"
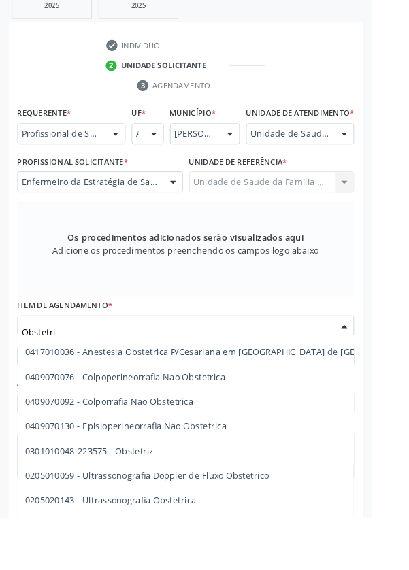
scroll to position [68, 0]
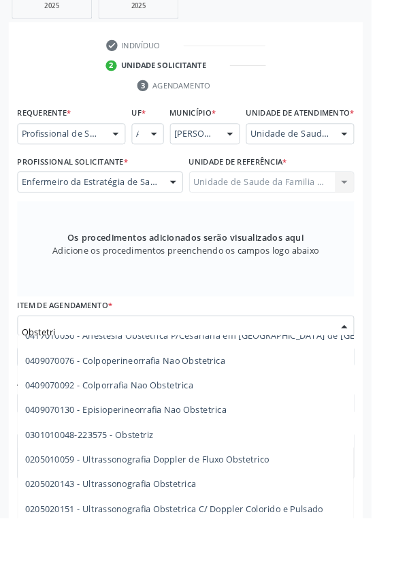
click at [197, 540] on span "0205020143 - Ultrassonografia Obstetrica" at bounding box center [122, 533] width 189 height 13
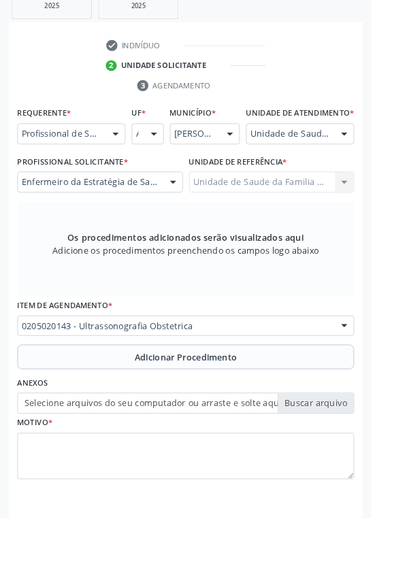
click at [259, 401] on span "Adicionar Procedimento" at bounding box center [204, 394] width 113 height 14
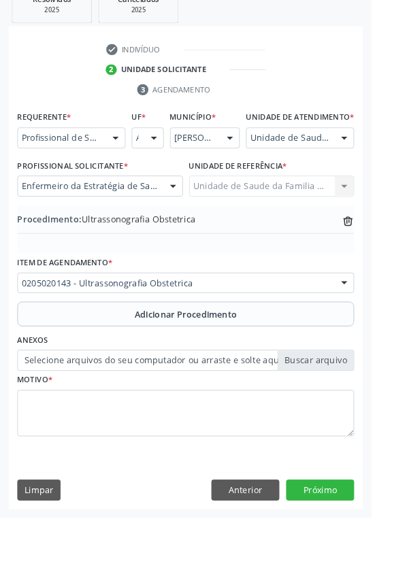
scroll to position [284, 0]
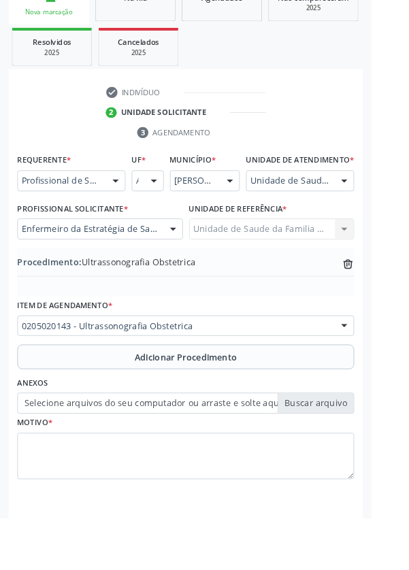
click at [348, 449] on label "Selecione arquivos do seu computador ou arraste e solte aqui" at bounding box center [204, 444] width 371 height 23
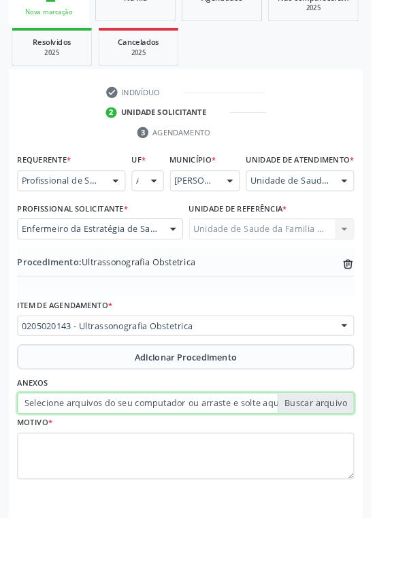
click at [348, 449] on input "Selecione arquivos do seu computador ou arraste e solte aqui" at bounding box center [204, 444] width 371 height 23
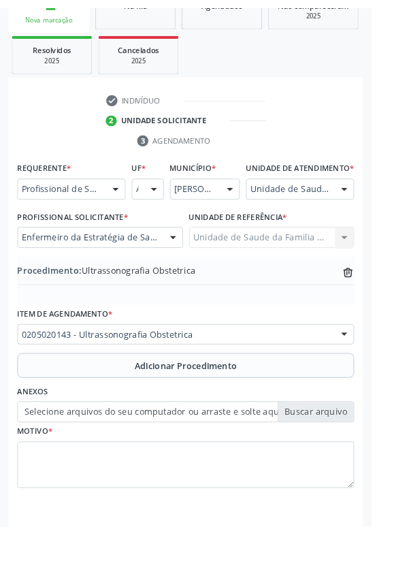
scroll to position [265, 0]
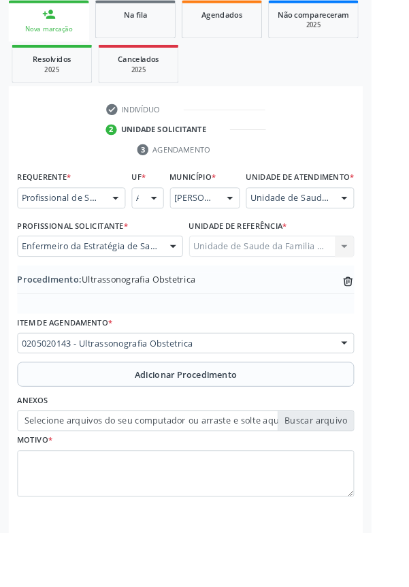
type input "C:\fakepath\1759239823270402150880523575897.jpg"
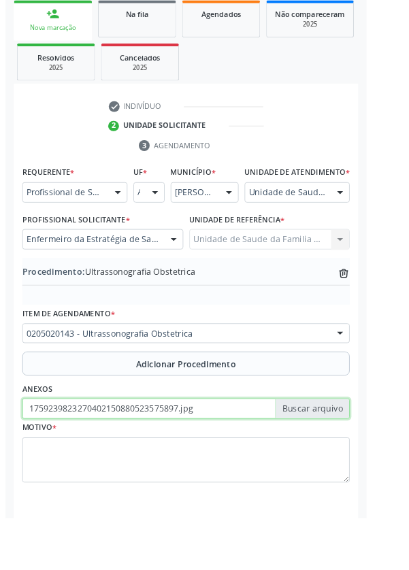
scroll to position [284, 0]
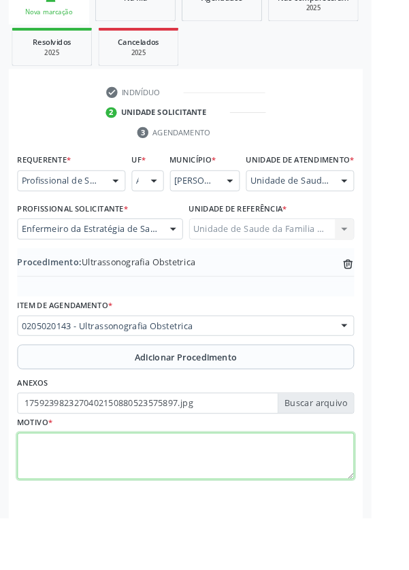
click at [118, 502] on textarea at bounding box center [204, 503] width 371 height 52
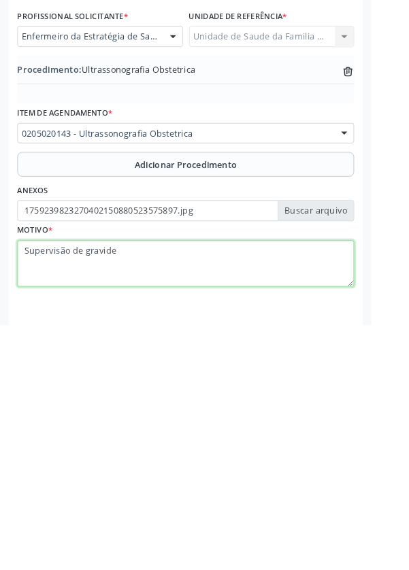
type textarea "Supervisão de gravidez"
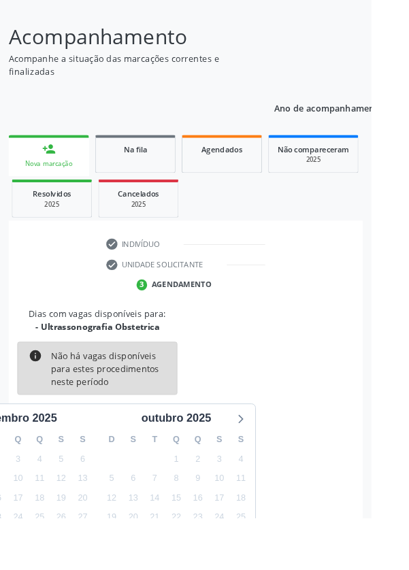
scroll to position [113, 0]
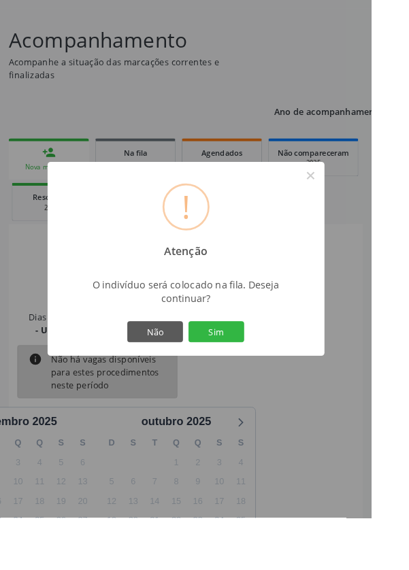
click at [269, 377] on button "Sim" at bounding box center [238, 365] width 61 height 23
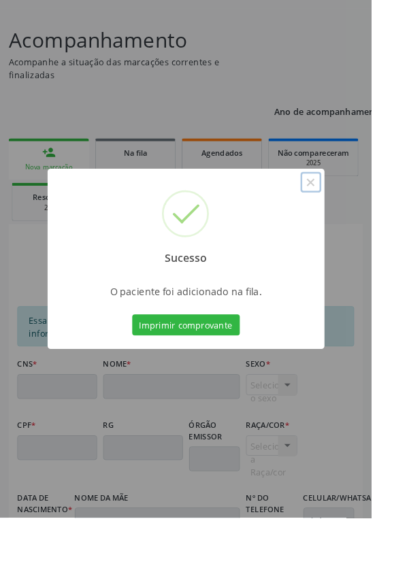
click at [354, 212] on button "×" at bounding box center [342, 200] width 23 height 23
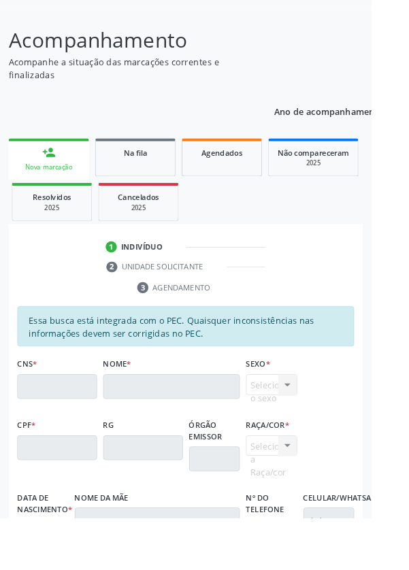
click at [61, 168] on div "person_add" at bounding box center [53, 168] width 15 height 15
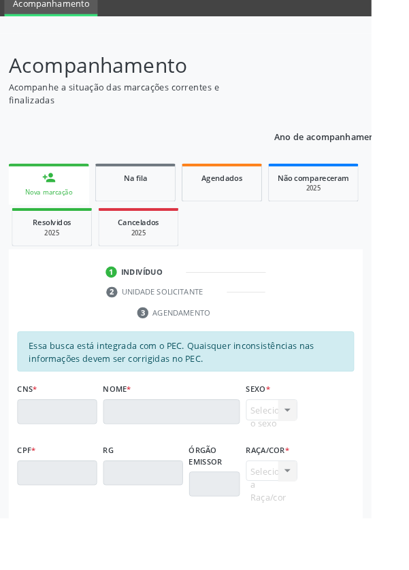
scroll to position [0, 0]
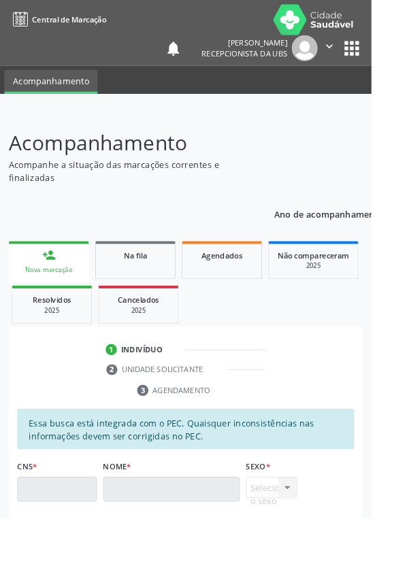
click at [61, 279] on link "person_add Nova marcação" at bounding box center [54, 288] width 88 height 46
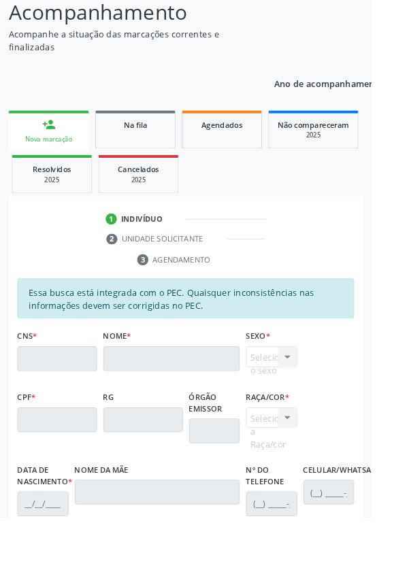
scroll to position [102, 0]
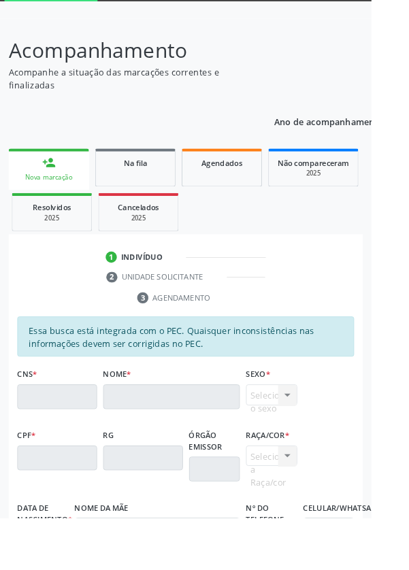
click at [59, 181] on div "person_add" at bounding box center [53, 178] width 15 height 15
click at [80, 182] on link "person_add Nova marcação" at bounding box center [54, 186] width 88 height 46
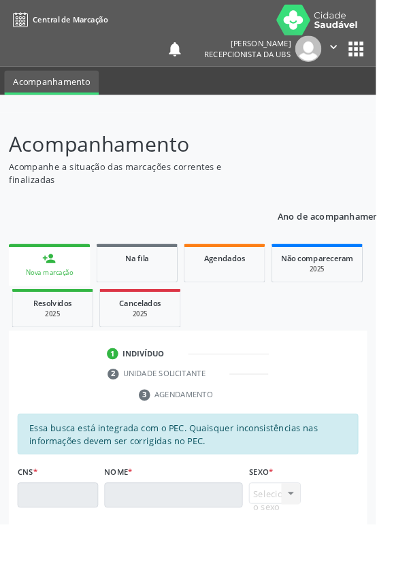
scroll to position [0, 0]
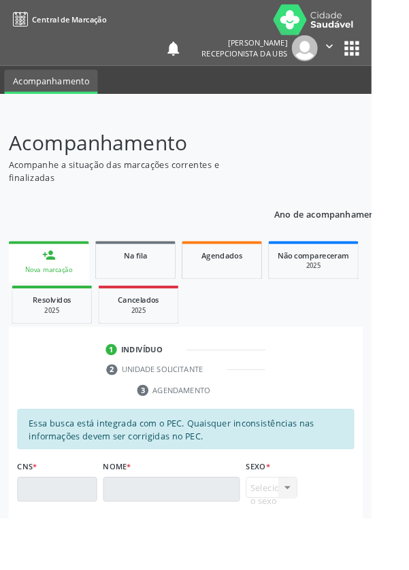
click at [178, 287] on link "Na fila" at bounding box center [149, 286] width 88 height 42
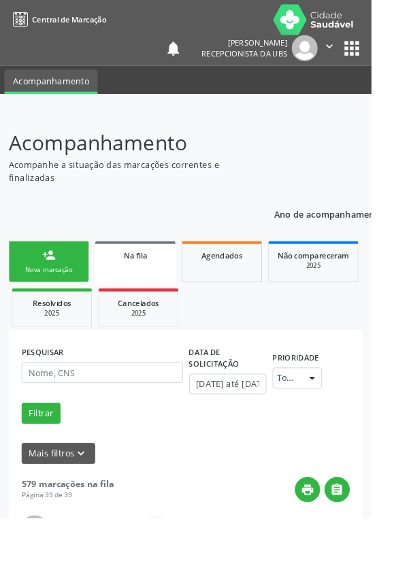
click at [73, 295] on div "Nova marcação" at bounding box center [54, 297] width 68 height 10
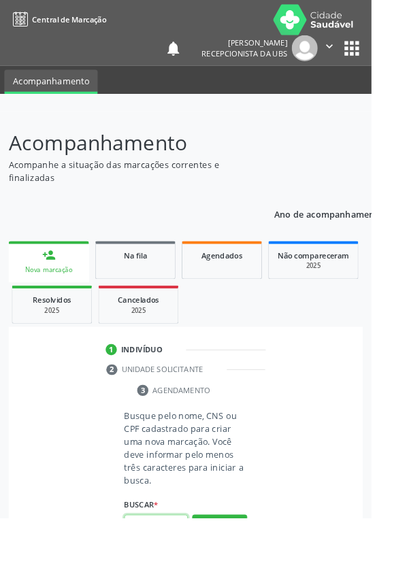
click at [189, 570] on input "text" at bounding box center [172, 578] width 70 height 23
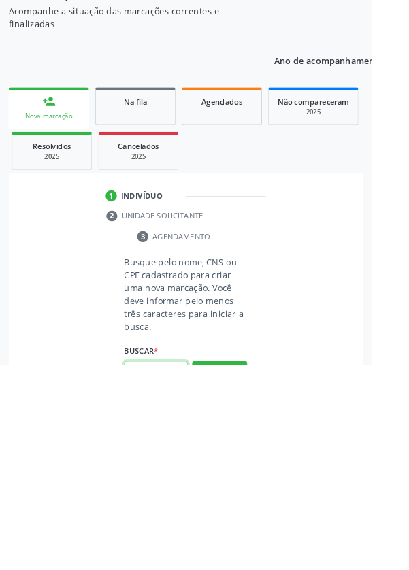
scroll to position [107, 0]
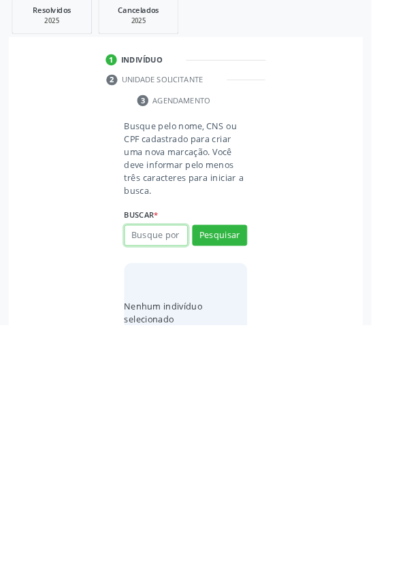
type input ")"
click at [186, 468] on input ")" at bounding box center [172, 471] width 70 height 23
type input "700103947270619"
click at [269, 475] on button "Pesquisar" at bounding box center [242, 471] width 61 height 23
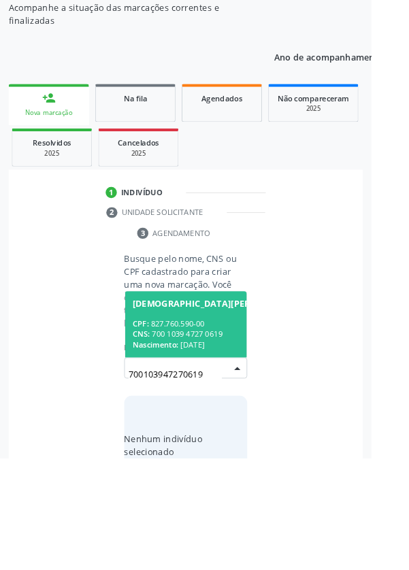
scroll to position [107, 0]
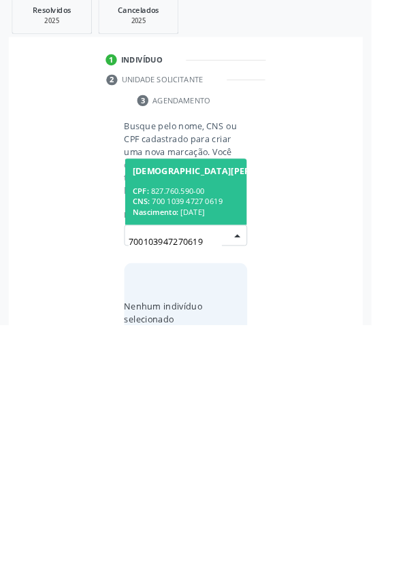
click at [218, 438] on div "CNS: 700 1039 4727 0619" at bounding box center [239, 435] width 186 height 12
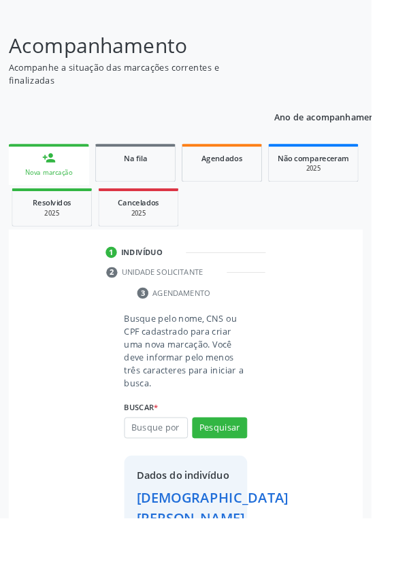
scroll to position [101, 0]
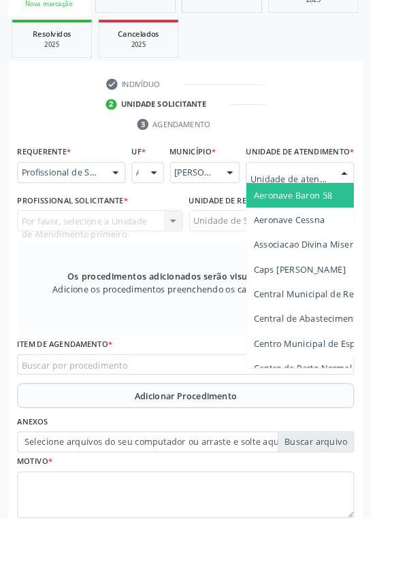
scroll to position [305, 0]
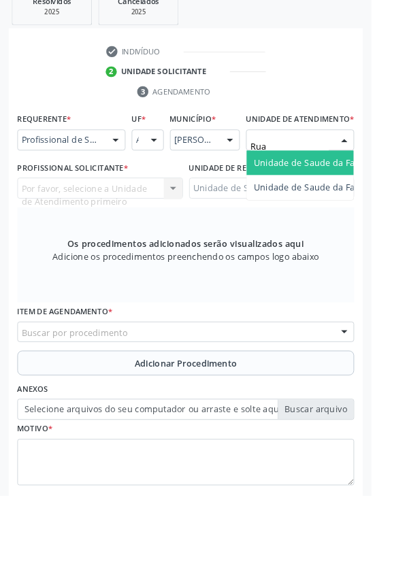
type input "Rua n"
click at [360, 210] on span "Unidade de Saude da Familia Rua [GEOGRAPHIC_DATA]" at bounding box center [406, 203] width 252 height 13
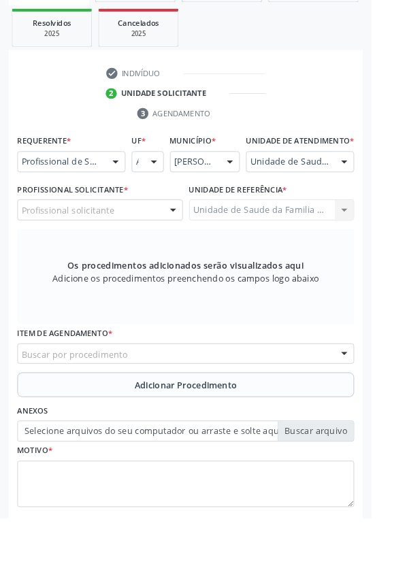
click at [148, 243] on div "Profissional solicitante" at bounding box center [110, 231] width 182 height 23
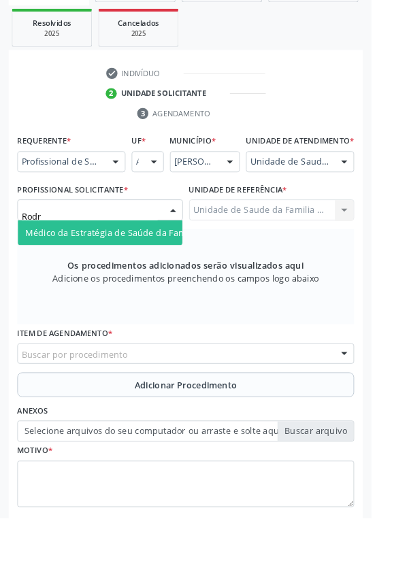
type input "Rodri"
click at [160, 262] on span "Médico da Estratégia de Saúde da Família - [PERSON_NAME]" at bounding box center [166, 256] width 276 height 13
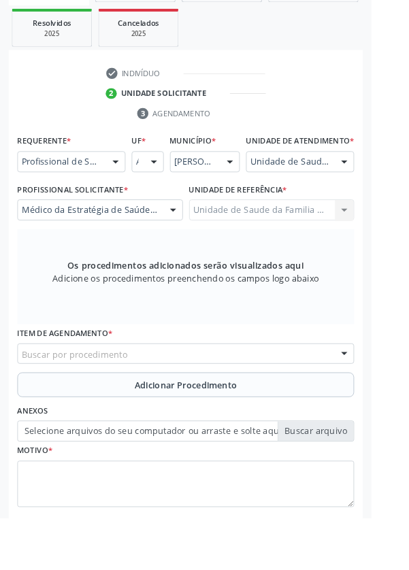
click at [275, 402] on div "Buscar por procedimento" at bounding box center [204, 389] width 371 height 23
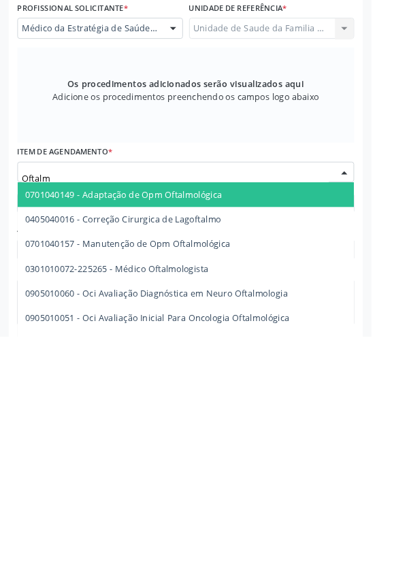
type input "Oftalmo"
click at [213, 502] on span "0301010072-225265 - Médico Oftalmologista" at bounding box center [129, 495] width 202 height 13
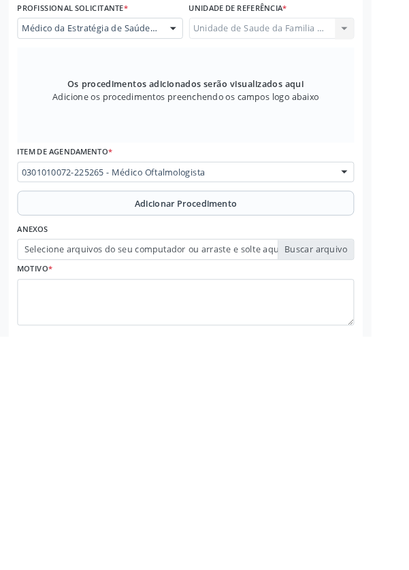
click at [263, 429] on button "Adicionar Procedimento" at bounding box center [204, 423] width 371 height 27
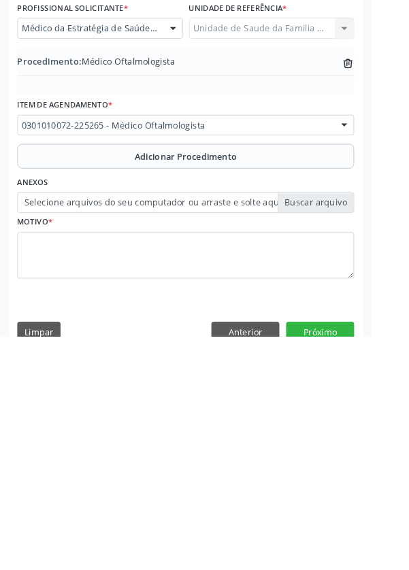
scroll to position [284, 0]
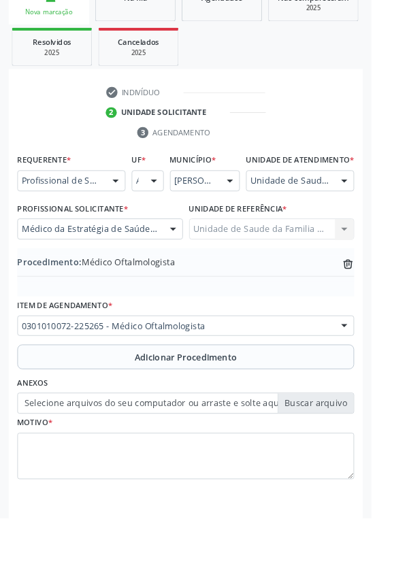
click at [359, 455] on label "Selecione arquivos do seu computador ou arraste e solte aqui" at bounding box center [204, 444] width 371 height 23
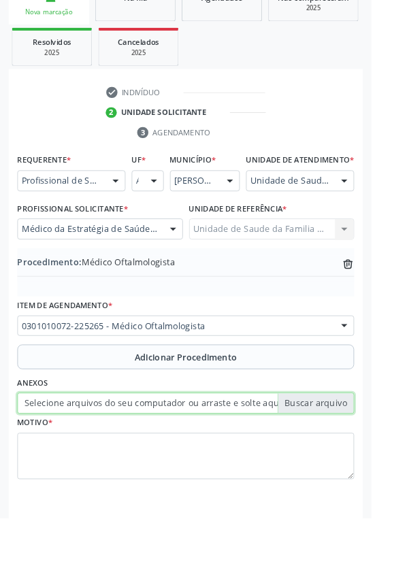
click at [359, 455] on input "Selecione arquivos do seu computador ou arraste e solte aqui" at bounding box center [204, 444] width 371 height 23
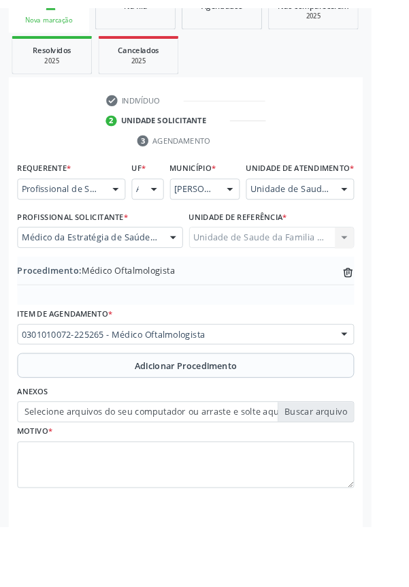
scroll to position [265, 0]
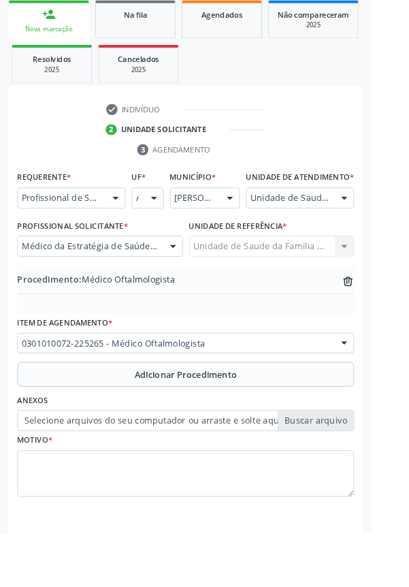
type input "C:\fakepath\17592400823018056895475328986478.jpg"
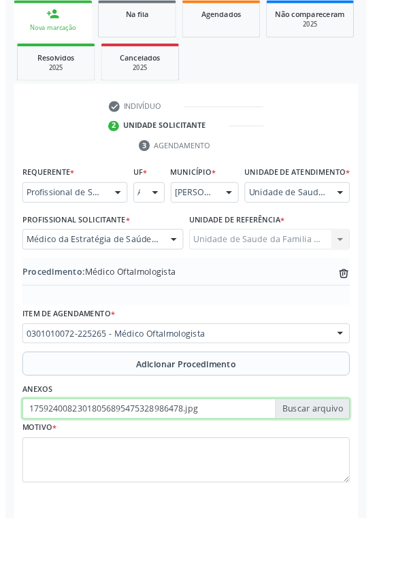
scroll to position [284, 0]
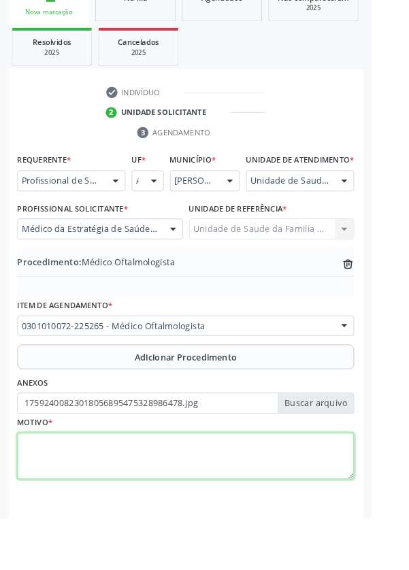
click at [127, 504] on textarea at bounding box center [204, 503] width 371 height 52
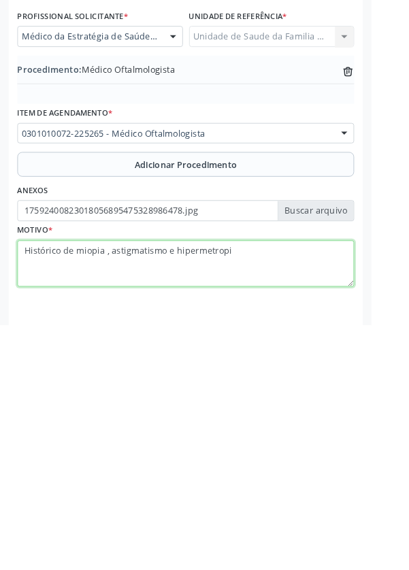
type textarea "Histórico de miopia , astigmatismo e hipermetropia"
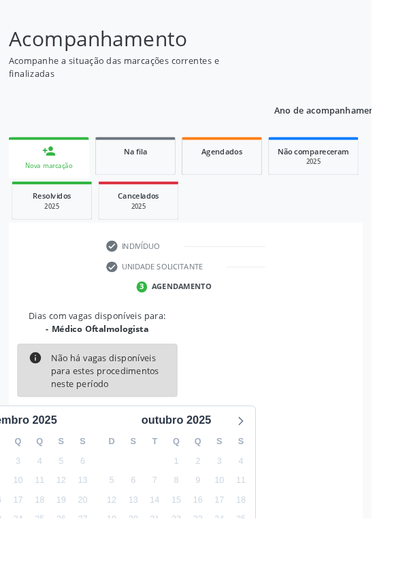
scroll to position [113, 0]
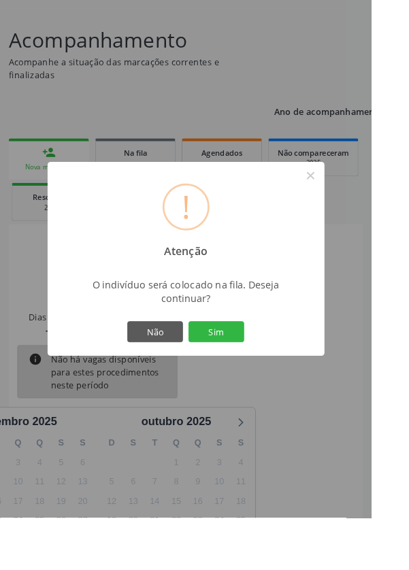
click at [269, 377] on button "Sim" at bounding box center [238, 365] width 61 height 23
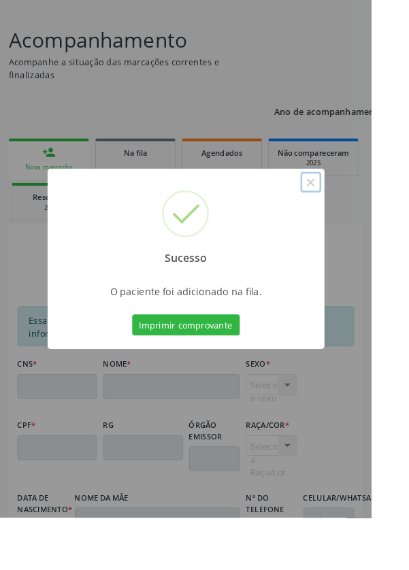
click at [354, 212] on button "×" at bounding box center [342, 200] width 23 height 23
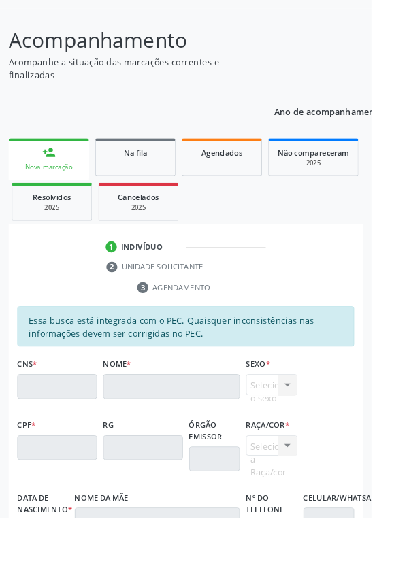
click at [63, 174] on link "person_add Nova marcação" at bounding box center [54, 175] width 88 height 46
click at [55, 168] on div "person_add" at bounding box center [53, 168] width 15 height 15
click at [57, 176] on link "person_add Nova marcação" at bounding box center [54, 175] width 88 height 46
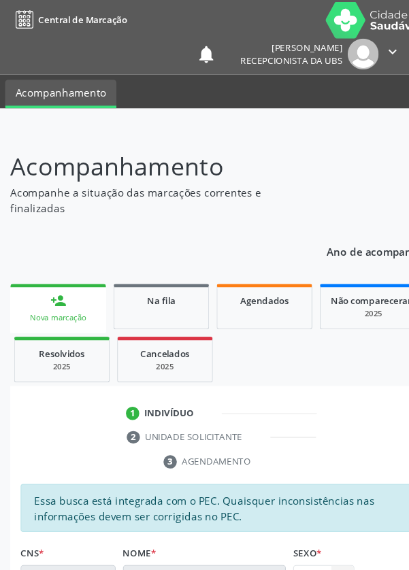
scroll to position [0, 0]
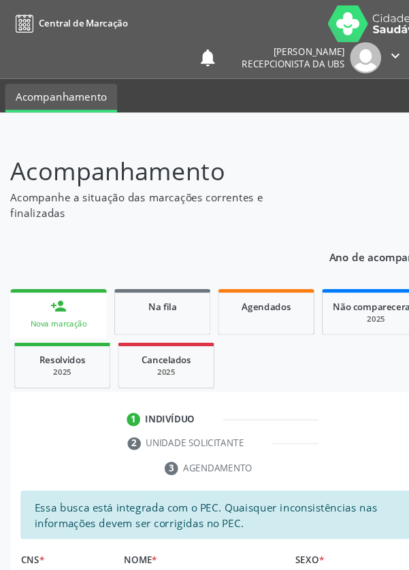
click at [65, 145] on p "Acompanhamento" at bounding box center [146, 157] width 273 height 34
click at [73, 283] on link "person_add Nova marcação" at bounding box center [54, 288] width 88 height 46
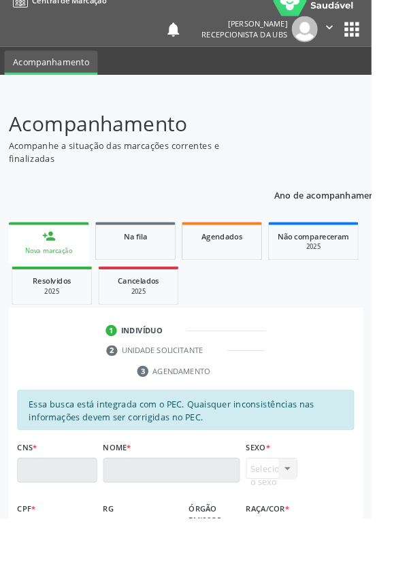
scroll to position [22, 0]
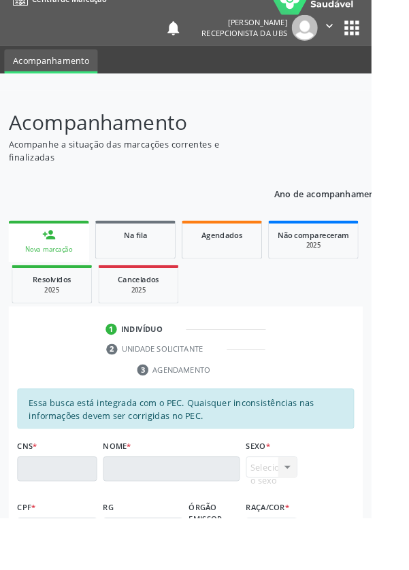
click at [177, 246] on link "Na fila" at bounding box center [149, 264] width 88 height 42
click at [162, 265] on link "Na fila" at bounding box center [149, 264] width 88 height 42
click at [71, 267] on link "person_add Nova marcação" at bounding box center [54, 266] width 88 height 46
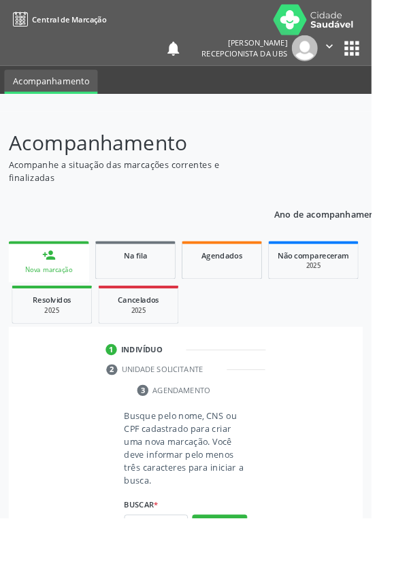
scroll to position [35, 0]
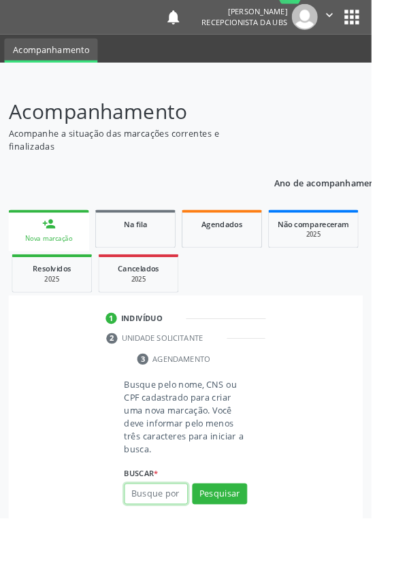
click at [180, 542] on input "text" at bounding box center [172, 543] width 70 height 23
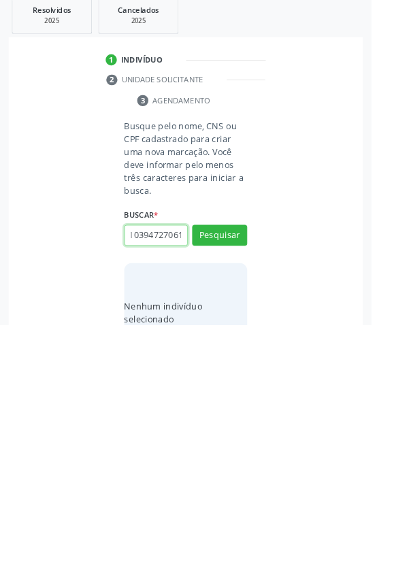
scroll to position [0, 24]
type input "700103947270619"
click at [259, 469] on button "Pesquisar" at bounding box center [242, 471] width 61 height 23
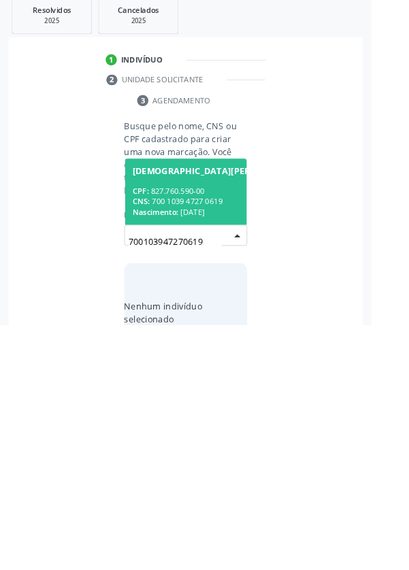
click at [224, 417] on div "CPF: 827.760.590-00" at bounding box center [239, 423] width 186 height 12
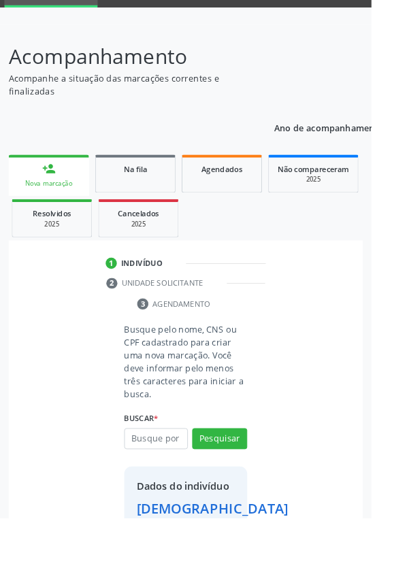
scroll to position [101, 0]
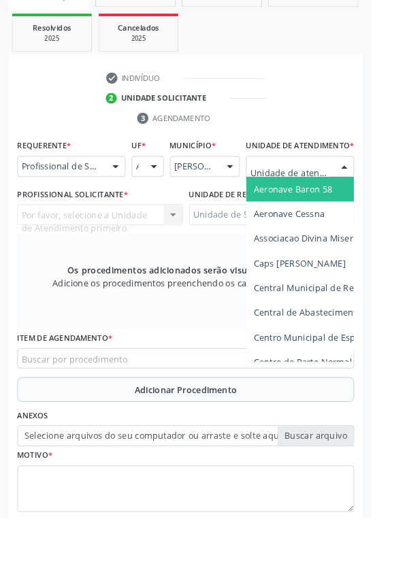
scroll to position [310, 0]
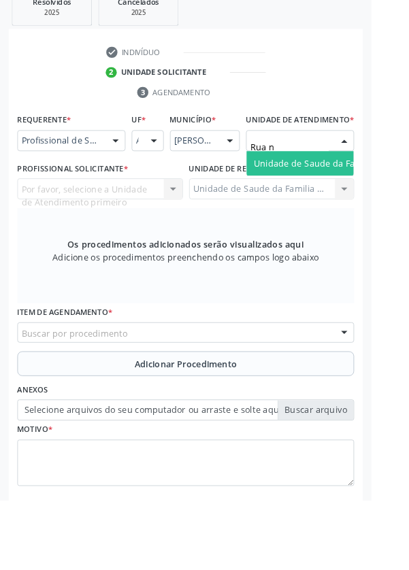
type input "Rua no"
click at [345, 205] on span "Unidade de Saude da Familia Rua [GEOGRAPHIC_DATA]" at bounding box center [406, 198] width 252 height 13
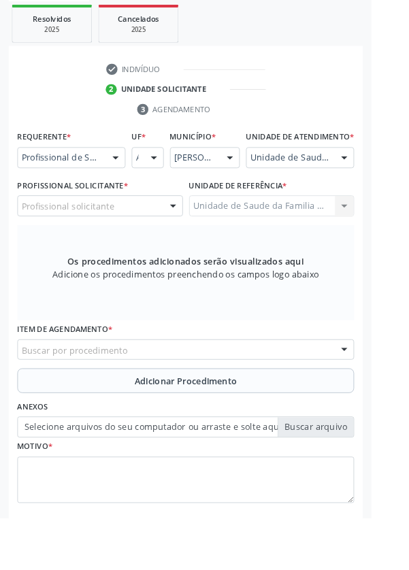
click at [144, 237] on div "Profissional solicitante" at bounding box center [110, 226] width 182 height 23
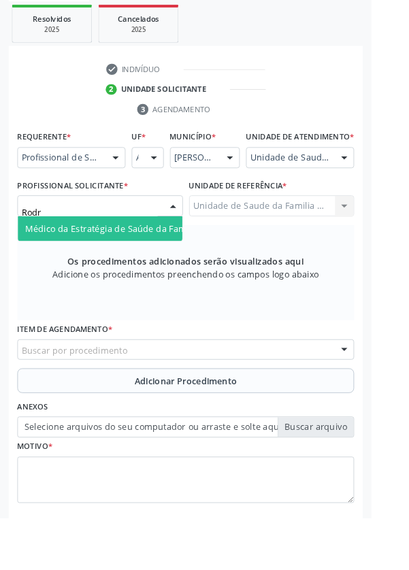
type input "Rodri"
click at [166, 258] on span "Médico da Estratégia de Saúde da Família - [PERSON_NAME]" at bounding box center [166, 251] width 276 height 13
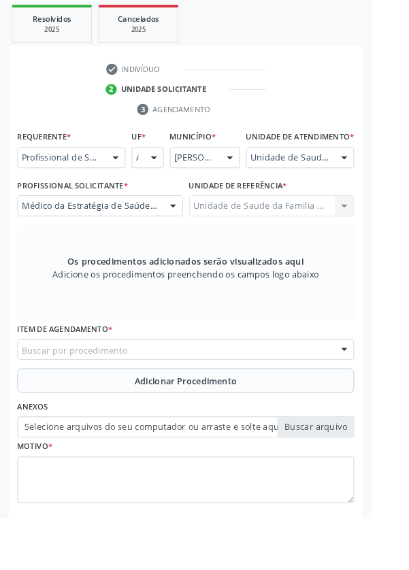
click at [267, 394] on div "Buscar por procedimento" at bounding box center [204, 385] width 371 height 23
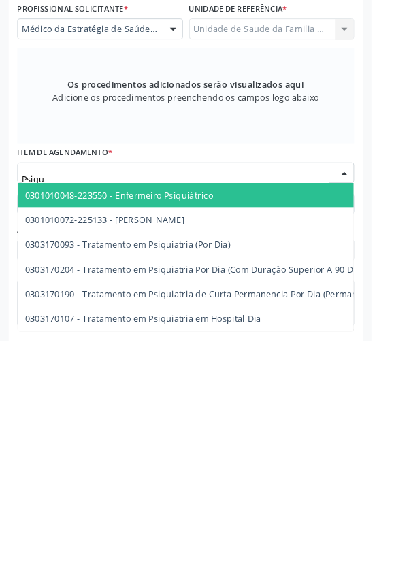
type input "Psiqui"
click at [199, 443] on span "0301010072-225133 - [PERSON_NAME]" at bounding box center [116, 436] width 176 height 13
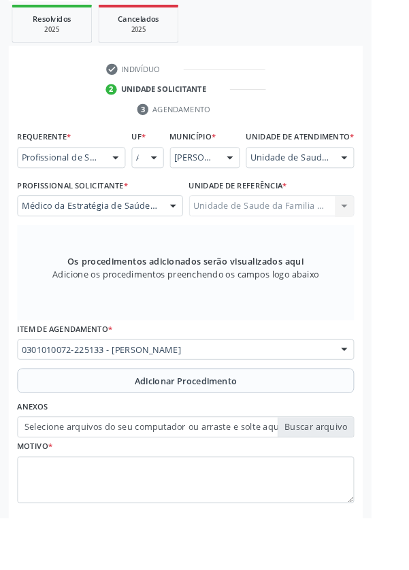
click at [246, 427] on span "Adicionar Procedimento" at bounding box center [204, 419] width 113 height 14
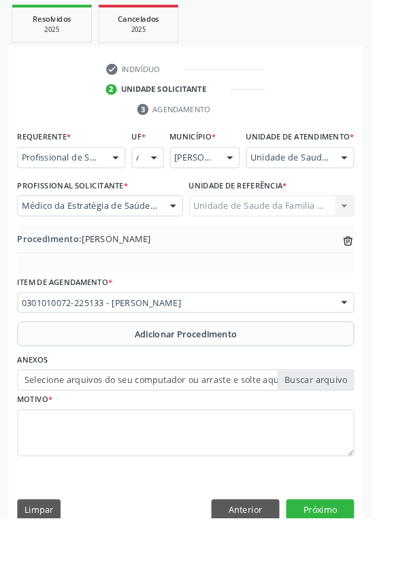
scroll to position [284, 0]
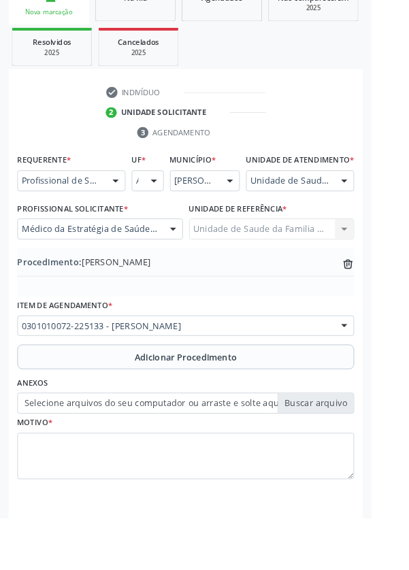
click at [359, 454] on label "Selecione arquivos do seu computador ou arraste e solte aqui" at bounding box center [204, 444] width 371 height 23
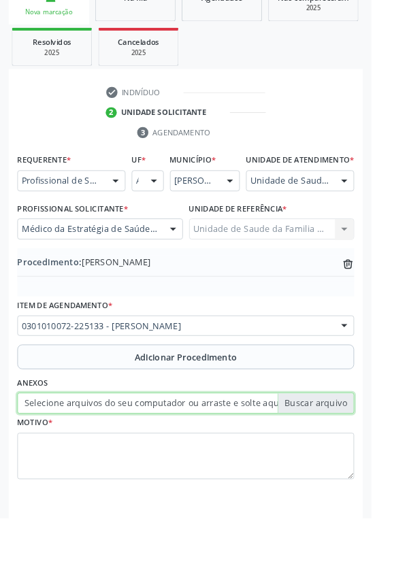
click at [359, 454] on input "Selecione arquivos do seu computador ou arraste e solte aqui" at bounding box center [204, 444] width 371 height 23
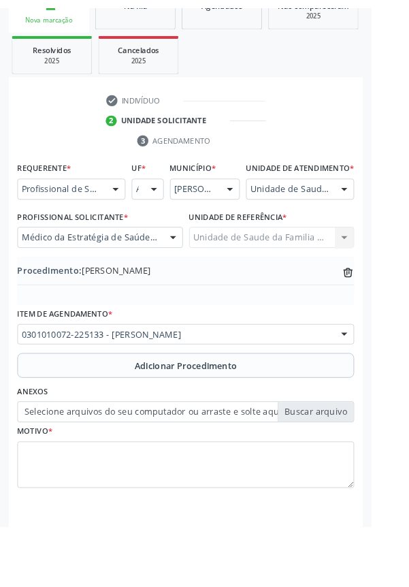
scroll to position [265, 0]
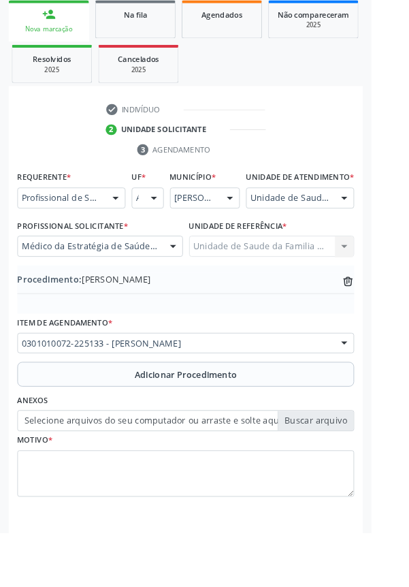
type input "C:\fakepath\17592402486058069915548011046039.jpg"
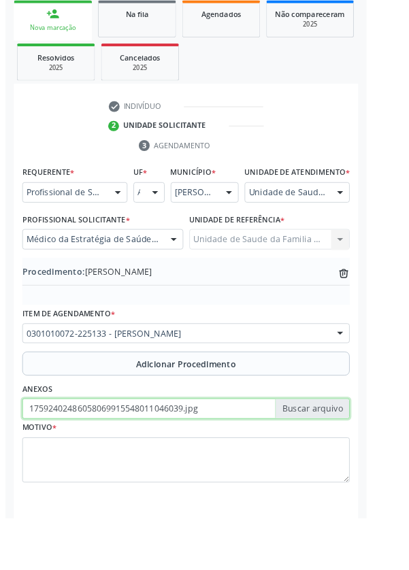
scroll to position [284, 0]
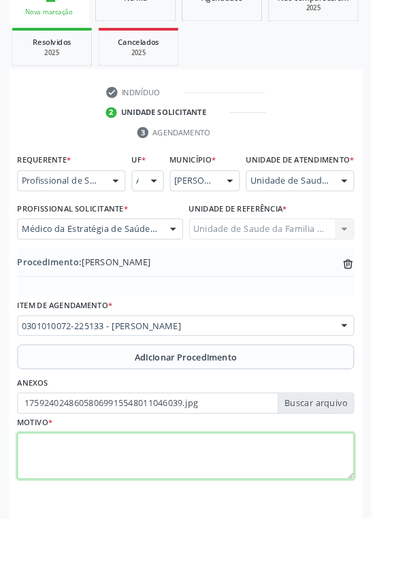
click at [189, 502] on textarea at bounding box center [204, 503] width 371 height 52
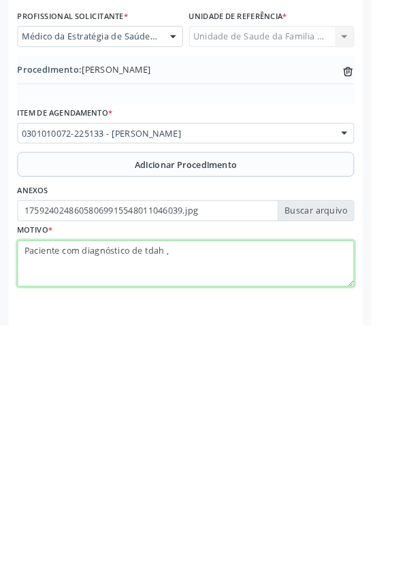
click at [176, 499] on textarea "Paciente com diagnóstico de tdah ," at bounding box center [204, 503] width 371 height 52
click at [201, 498] on textarea "Paciente com diagnóstico de TDAH ," at bounding box center [204, 503] width 371 height 52
type textarea "Paciente com diagnóstico de TDAH ,com prejuízo em sua rotina diária, sem tratam…"
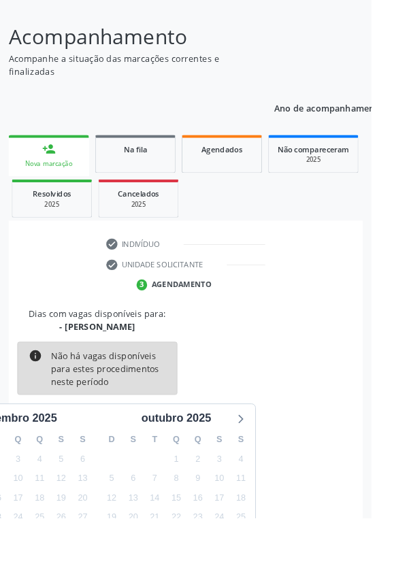
scroll to position [113, 0]
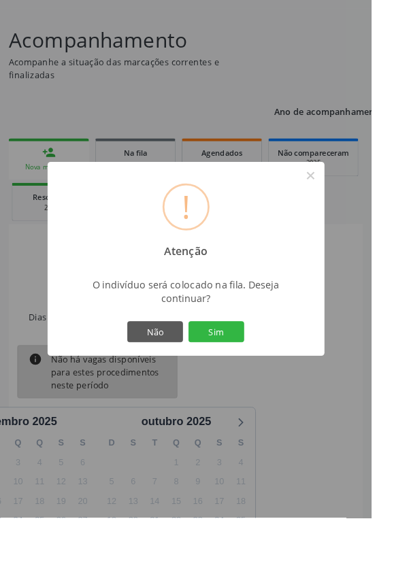
click at [269, 377] on button "Sim" at bounding box center [238, 365] width 61 height 23
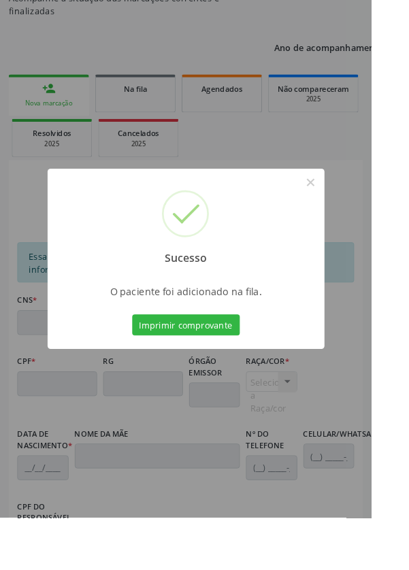
scroll to position [323, 0]
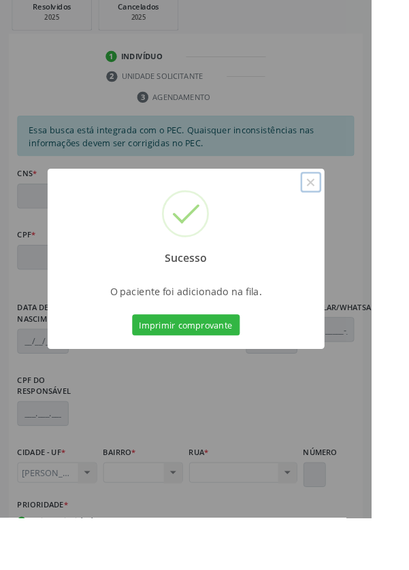
click at [354, 212] on button "×" at bounding box center [342, 200] width 23 height 23
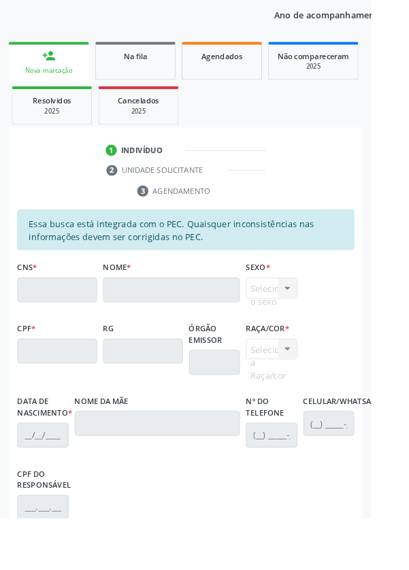
scroll to position [0, 0]
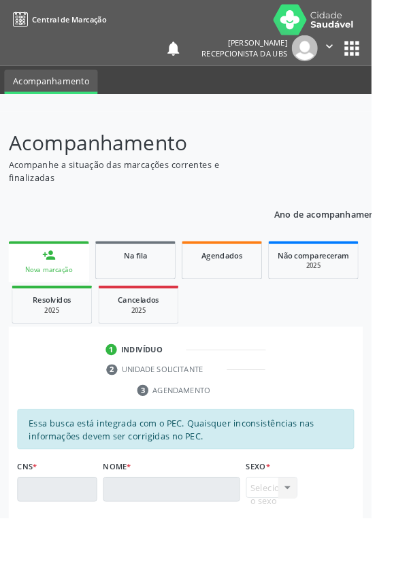
click at [74, 283] on link "person_add Nova marcação" at bounding box center [54, 288] width 88 height 46
click at [65, 297] on div "Nova marcação" at bounding box center [53, 297] width 69 height 10
click at [65, 274] on link "person_add Nova marcação" at bounding box center [54, 288] width 88 height 46
click at [50, 299] on div "Nova marcação" at bounding box center [53, 297] width 69 height 10
click at [54, 284] on div "person_add" at bounding box center [53, 281] width 15 height 15
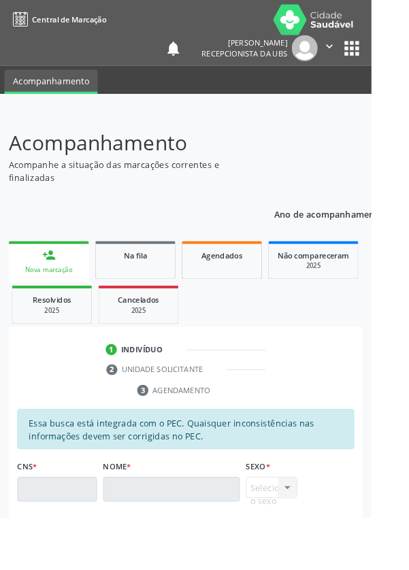
click at [62, 276] on link "person_add Nova marcação" at bounding box center [54, 288] width 88 height 46
click at [51, 299] on div "Nova marcação" at bounding box center [53, 297] width 69 height 10
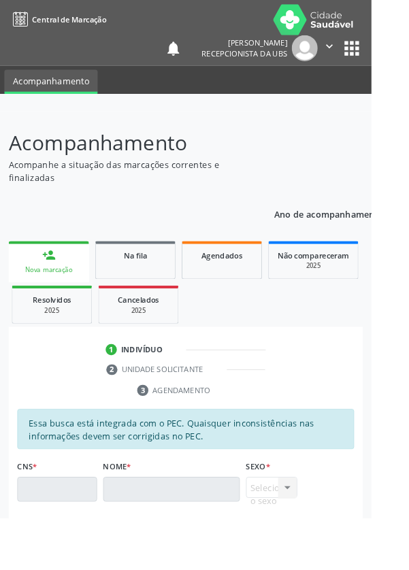
click at [59, 296] on div "Nova marcação" at bounding box center [53, 297] width 69 height 10
click at [172, 293] on link "Na fila" at bounding box center [149, 286] width 88 height 42
click at [259, 287] on link "Agendados" at bounding box center [244, 286] width 88 height 42
click at [59, 280] on div "person_add" at bounding box center [53, 281] width 15 height 15
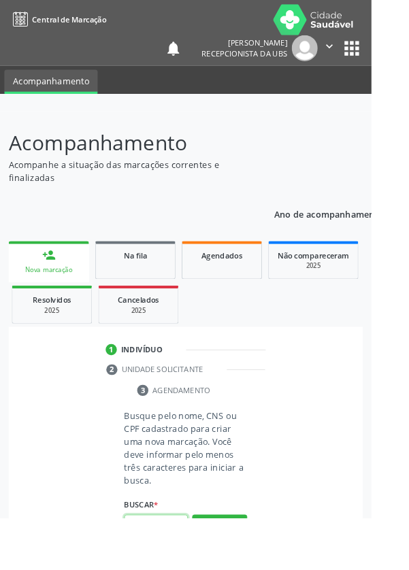
click at [189, 570] on input "text" at bounding box center [172, 578] width 70 height 23
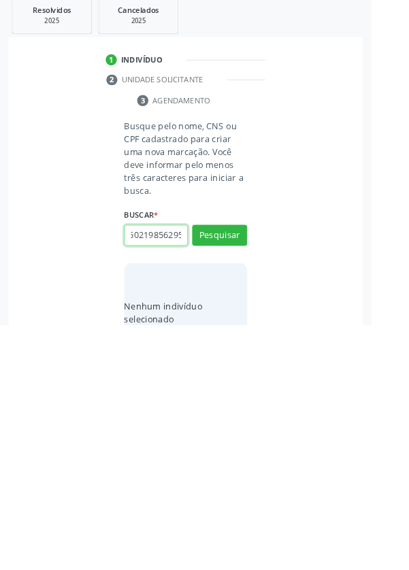
scroll to position [0, 24]
type input "700502198562952"
click at [255, 473] on button "Pesquisar" at bounding box center [242, 471] width 61 height 23
type input "700502198562952"
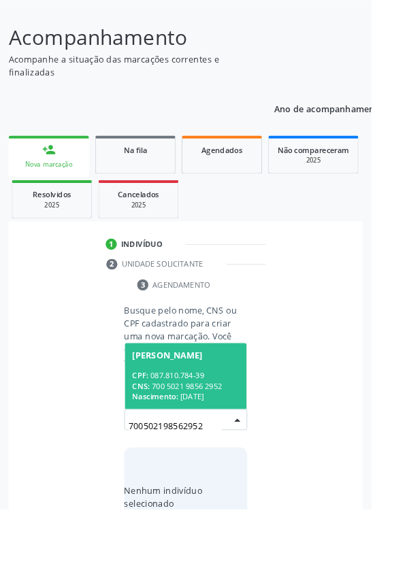
scroll to position [107, 0]
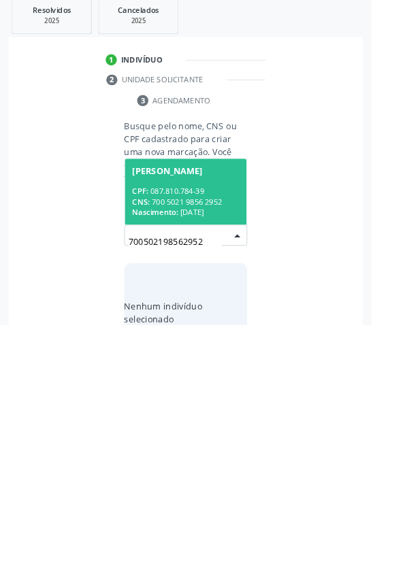
click at [248, 435] on div "CNS: 700 5021 9856 2952" at bounding box center [205, 435] width 118 height 12
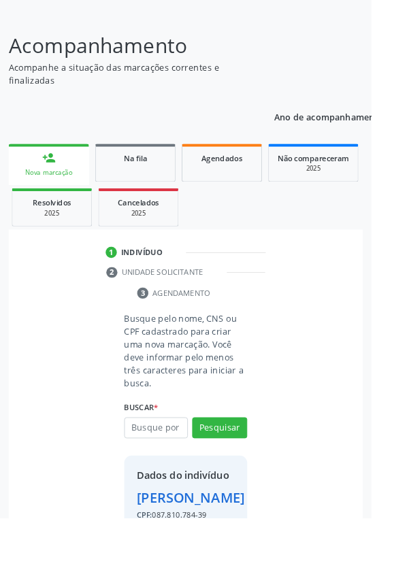
scroll to position [101, 0]
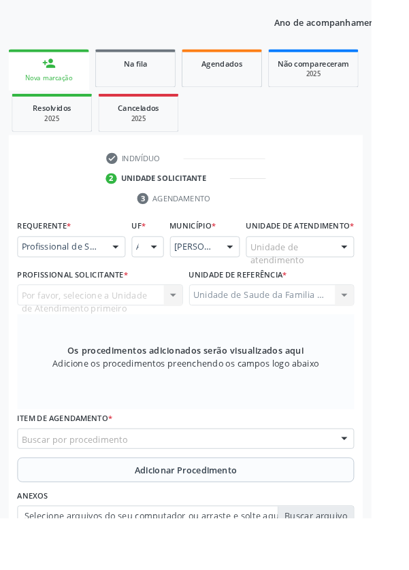
scroll to position [213, 0]
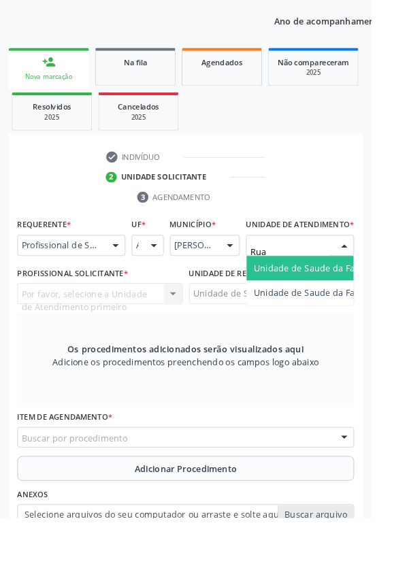
type input "Rua n"
click at [355, 301] on span "Unidade de Saude da Familia Rua [GEOGRAPHIC_DATA]" at bounding box center [406, 295] width 252 height 13
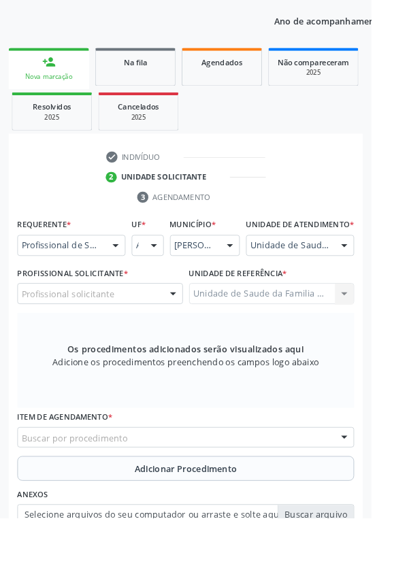
click at [160, 334] on div "Profissional solicitante" at bounding box center [110, 323] width 182 height 23
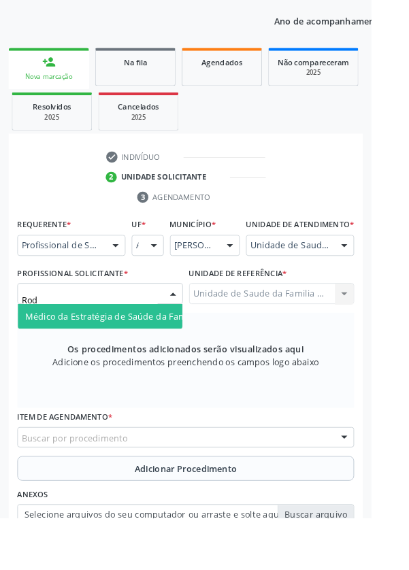
type input "Rodr"
click at [160, 355] on span "Médico da Estratégia de Saúde da Família - [PERSON_NAME]" at bounding box center [166, 348] width 276 height 13
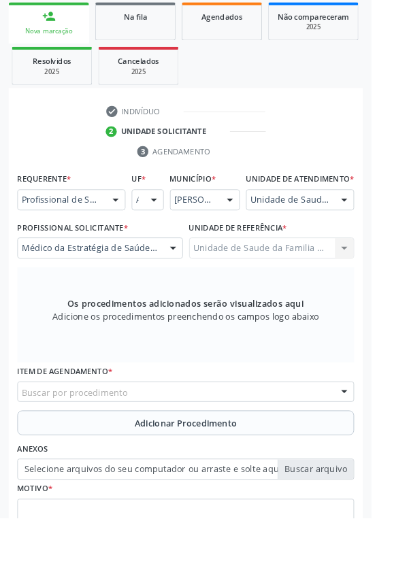
click at [267, 438] on div "Buscar por procedimento" at bounding box center [204, 431] width 371 height 23
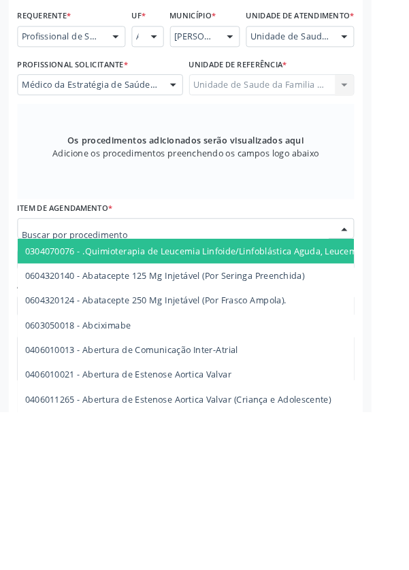
scroll to position [327, 0]
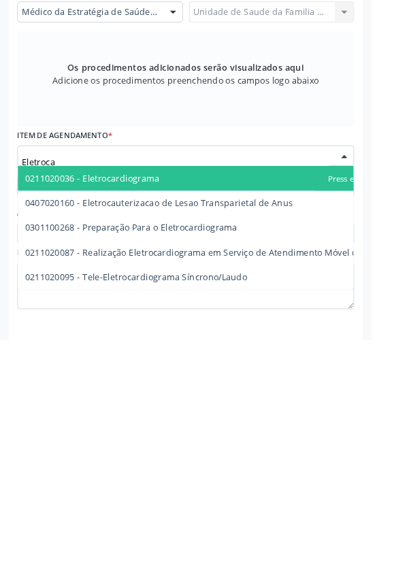
type input "Eletrocar"
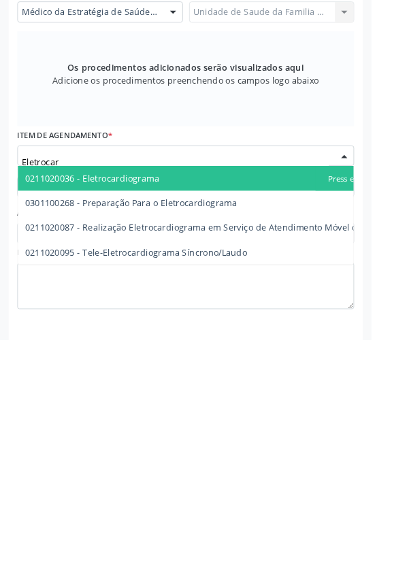
click at [265, 399] on span "0211020036 - Eletrocardiograma" at bounding box center [235, 392] width 431 height 27
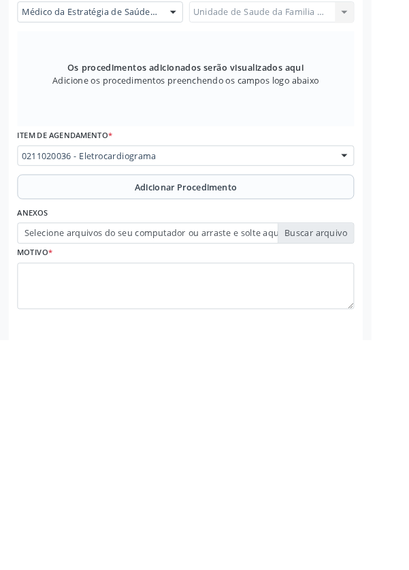
scroll to position [326, 0]
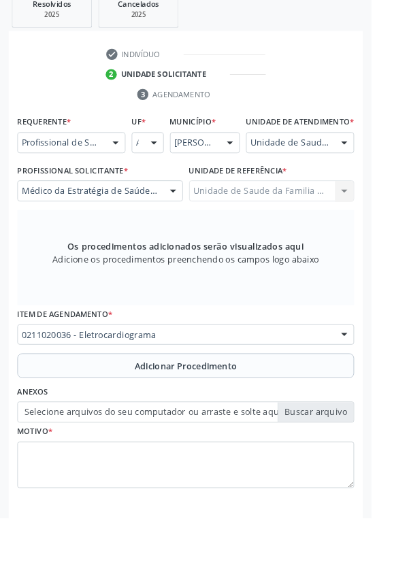
click at [290, 410] on button "Adicionar Procedimento" at bounding box center [204, 402] width 371 height 27
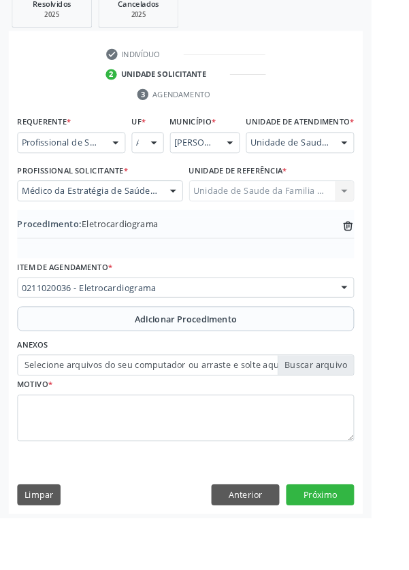
scroll to position [284, 0]
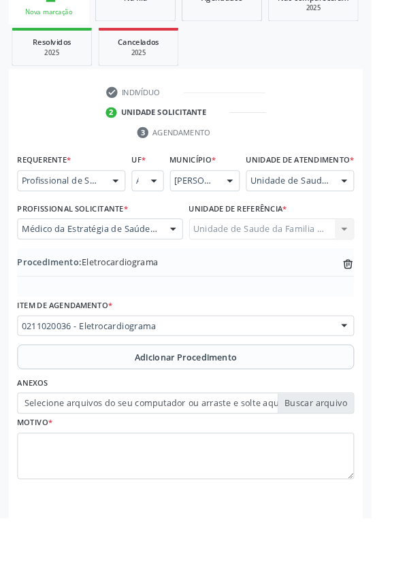
click at [357, 456] on label "Selecione arquivos do seu computador ou arraste e solte aqui" at bounding box center [204, 444] width 371 height 23
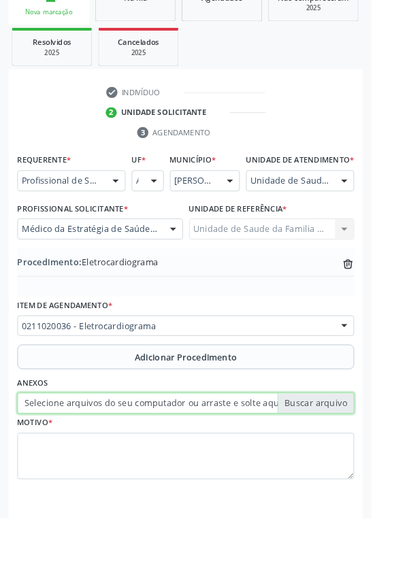
click at [357, 456] on input "Selecione arquivos do seu computador ou arraste e solte aqui" at bounding box center [204, 444] width 371 height 23
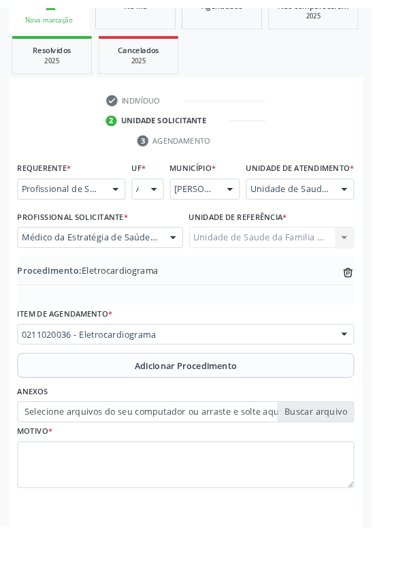
scroll to position [265, 0]
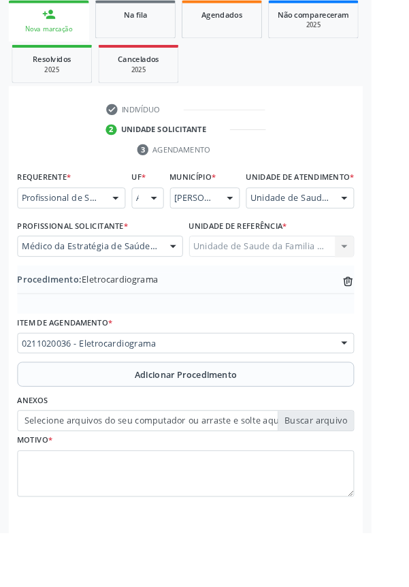
type input "C:\fakepath\17592405812104201641805874373303.jpg"
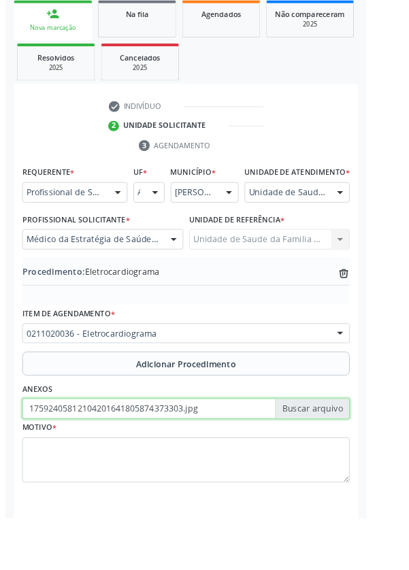
scroll to position [284, 0]
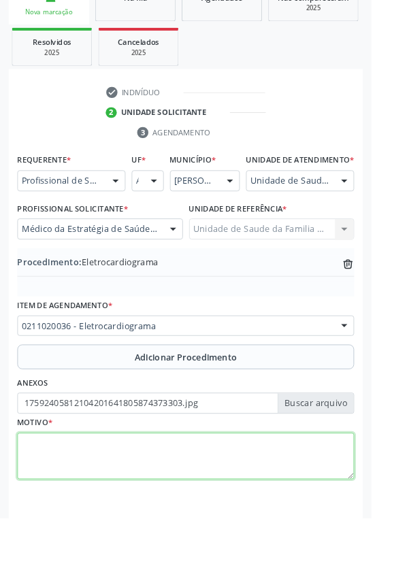
click at [150, 503] on textarea at bounding box center [204, 503] width 371 height 52
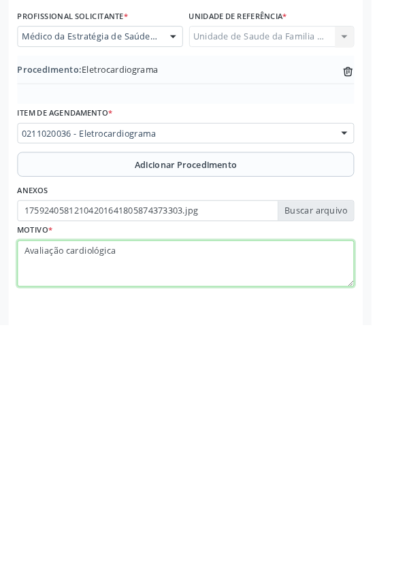
type textarea "Avaliação cardiológica"
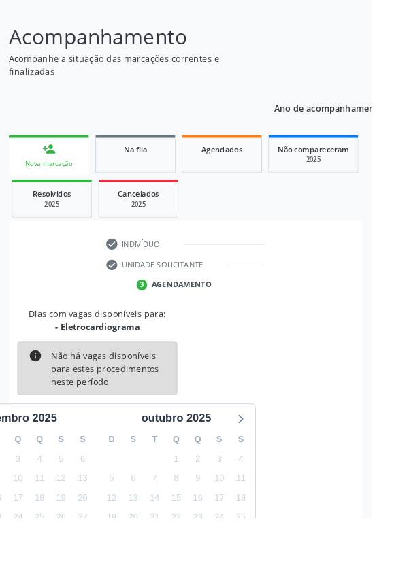
scroll to position [113, 0]
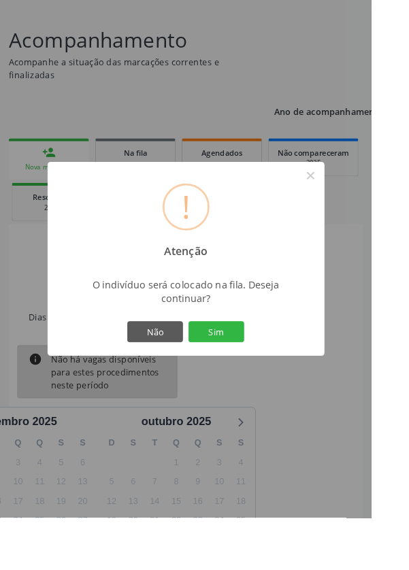
click at [269, 377] on button "Sim" at bounding box center [238, 365] width 61 height 23
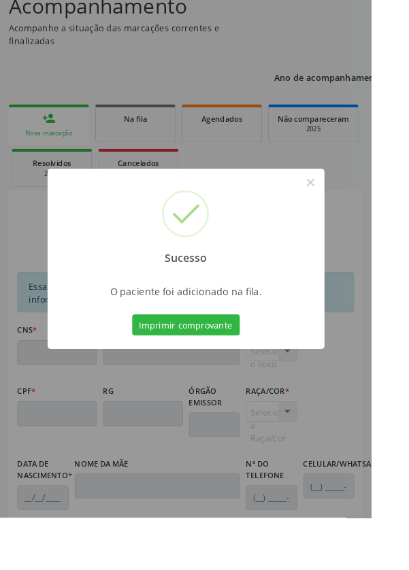
scroll to position [151, 0]
click at [354, 212] on button "×" at bounding box center [342, 200] width 23 height 23
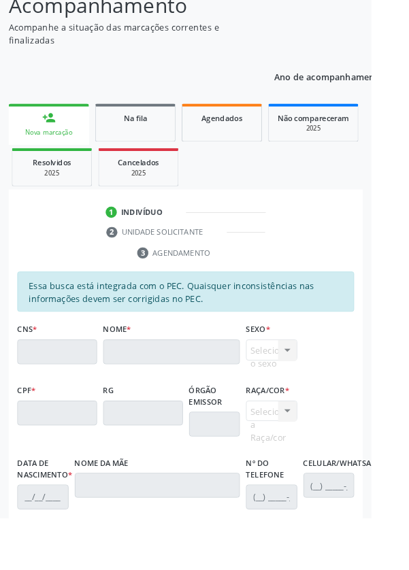
click at [59, 145] on div "Nova marcação" at bounding box center [53, 146] width 69 height 10
click at [80, 148] on div "Nova marcação" at bounding box center [53, 146] width 69 height 10
click at [54, 137] on link "person_add Nova marcação" at bounding box center [54, 137] width 88 height 46
click at [57, 128] on div "person_add" at bounding box center [53, 129] width 15 height 15
click at [57, 135] on div "person_add" at bounding box center [53, 129] width 15 height 15
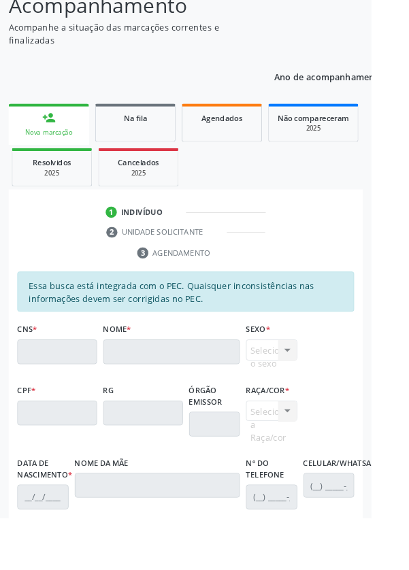
click at [55, 127] on div "person_add" at bounding box center [53, 129] width 15 height 15
click at [60, 126] on div "person_add" at bounding box center [53, 129] width 15 height 15
click at [54, 133] on div "person_add" at bounding box center [53, 129] width 15 height 15
click at [73, 144] on div "Nova marcação" at bounding box center [53, 146] width 69 height 10
click at [67, 137] on link "person_add Nova marcação" at bounding box center [54, 137] width 88 height 46
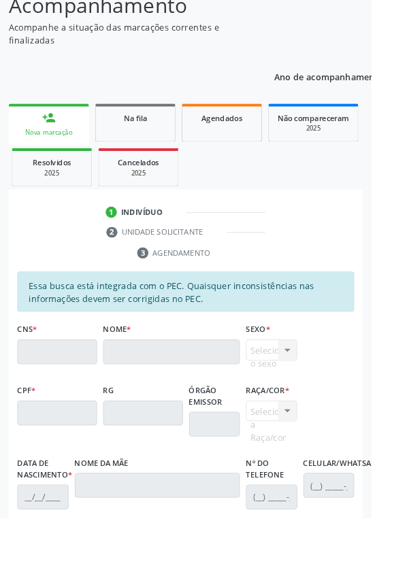
click at [71, 134] on link "person_add Nova marcação" at bounding box center [54, 137] width 88 height 46
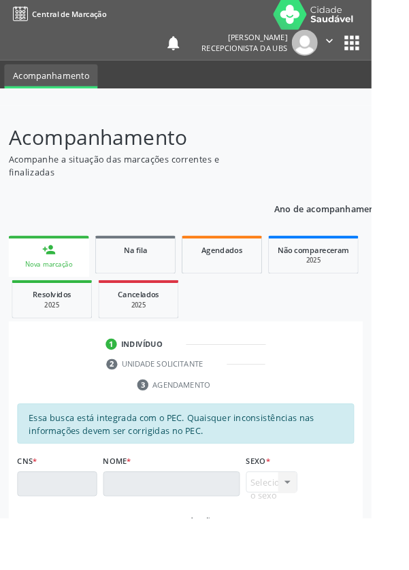
scroll to position [0, 0]
